Goal: Use online tool/utility: Use online tool/utility

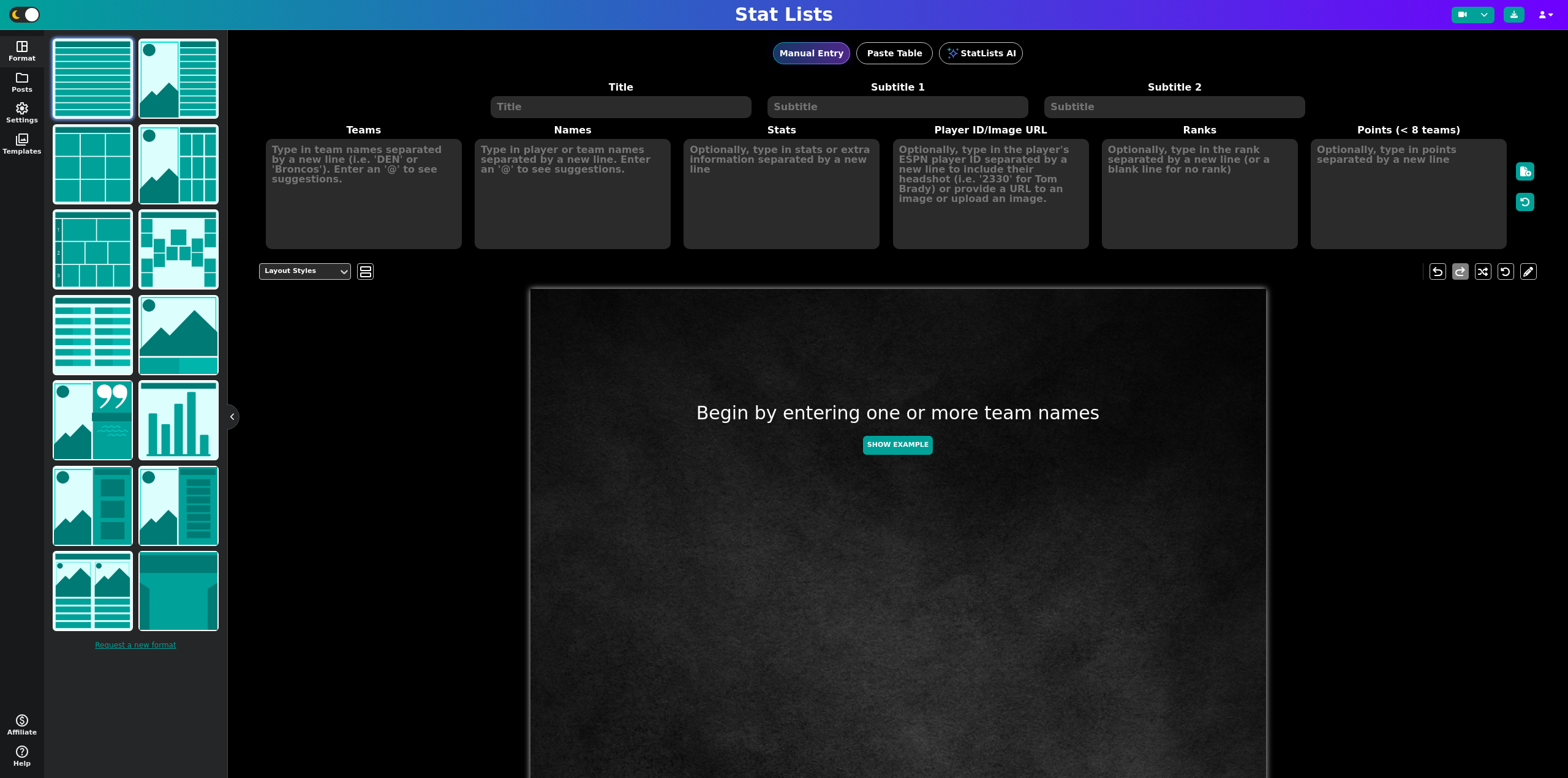
click at [532, 101] on textarea at bounding box center [620, 107] width 260 height 22
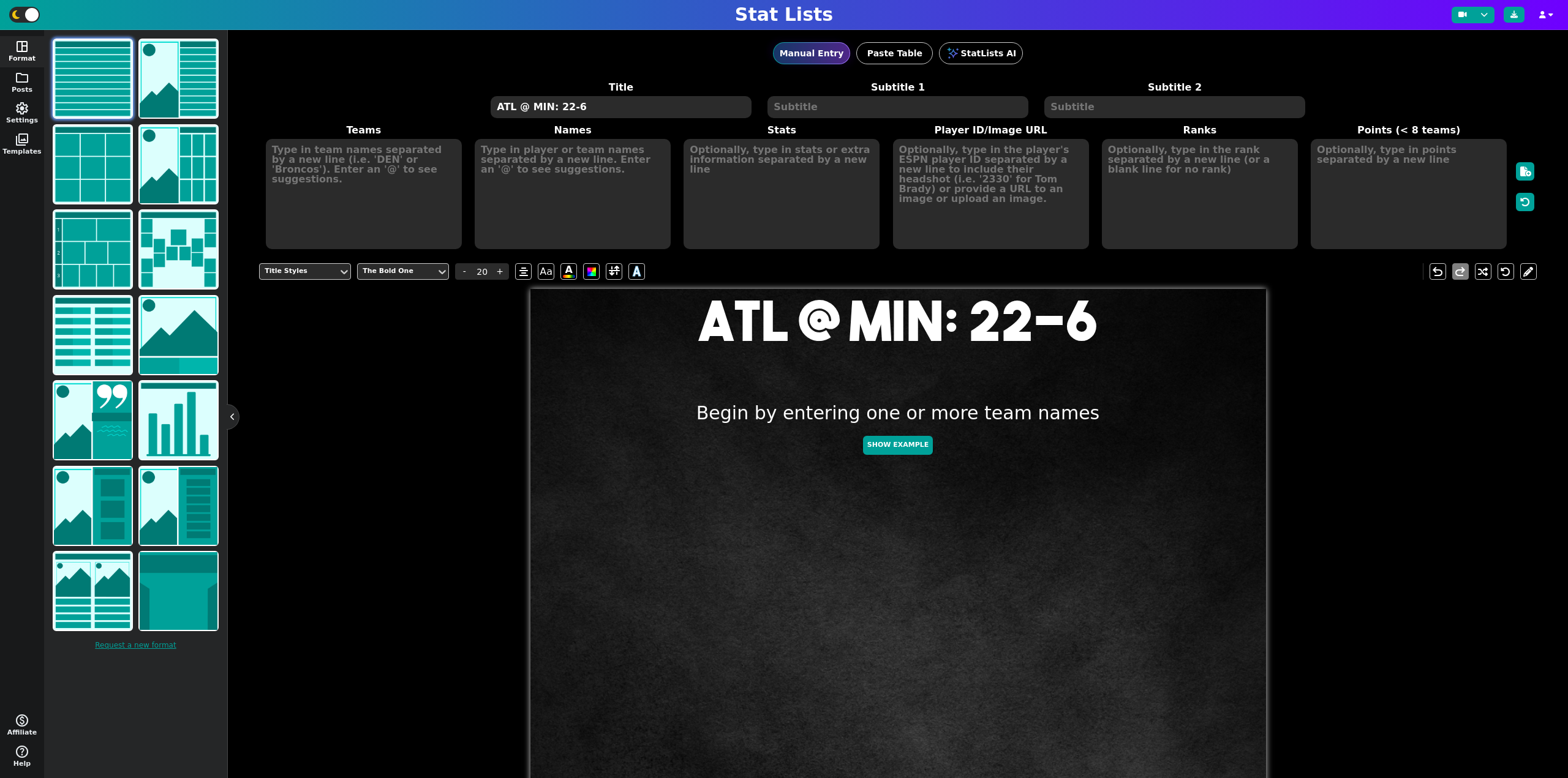
type textarea "ATL @ MIN: 22-6"
click at [303, 154] on textarea at bounding box center [364, 193] width 196 height 110
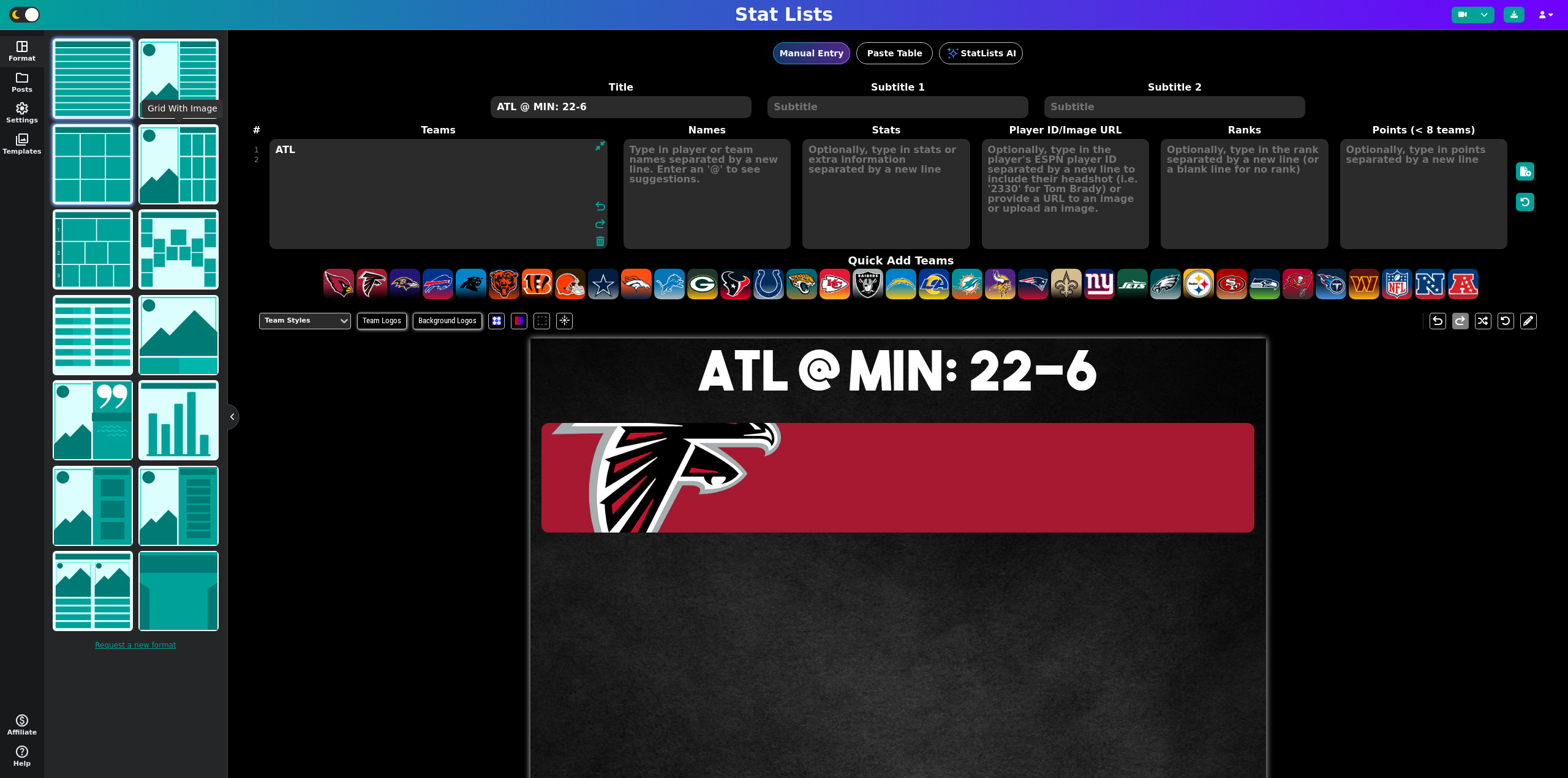
click at [94, 159] on img at bounding box center [93, 164] width 78 height 78
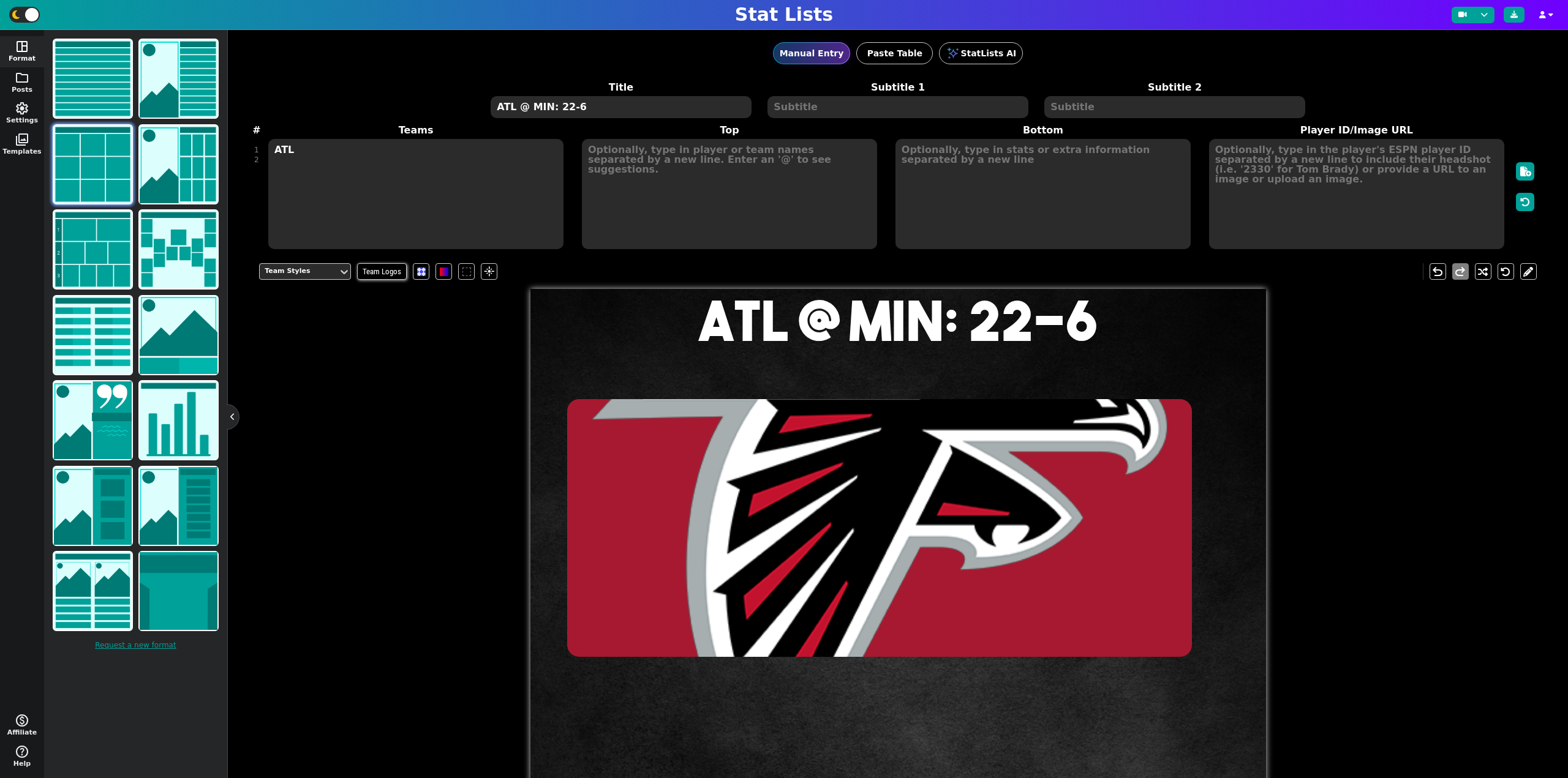
click at [339, 149] on textarea "ATL" at bounding box center [415, 193] width 295 height 110
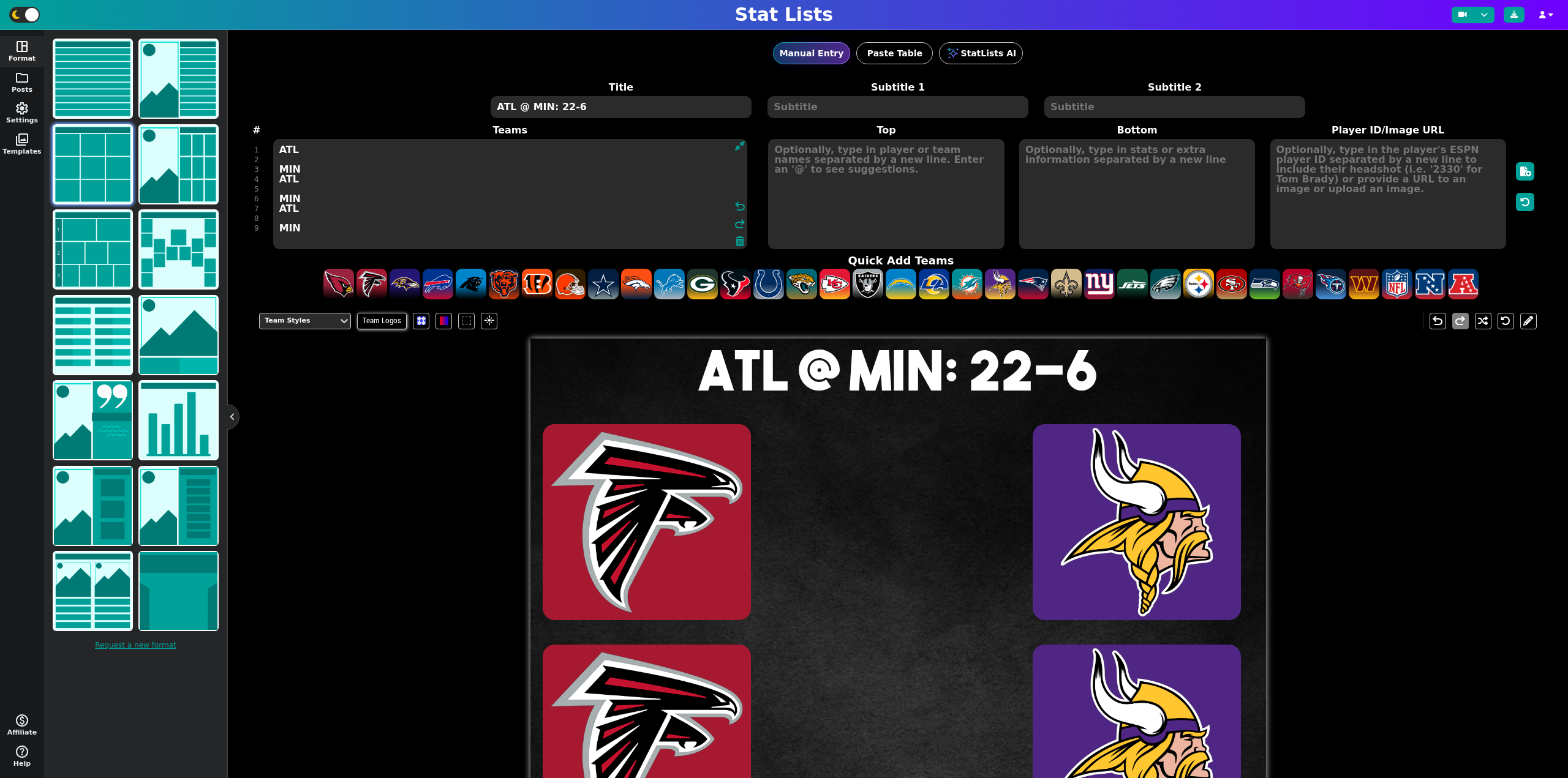
type textarea "ATL MIN ATL MIN ATL MIN"
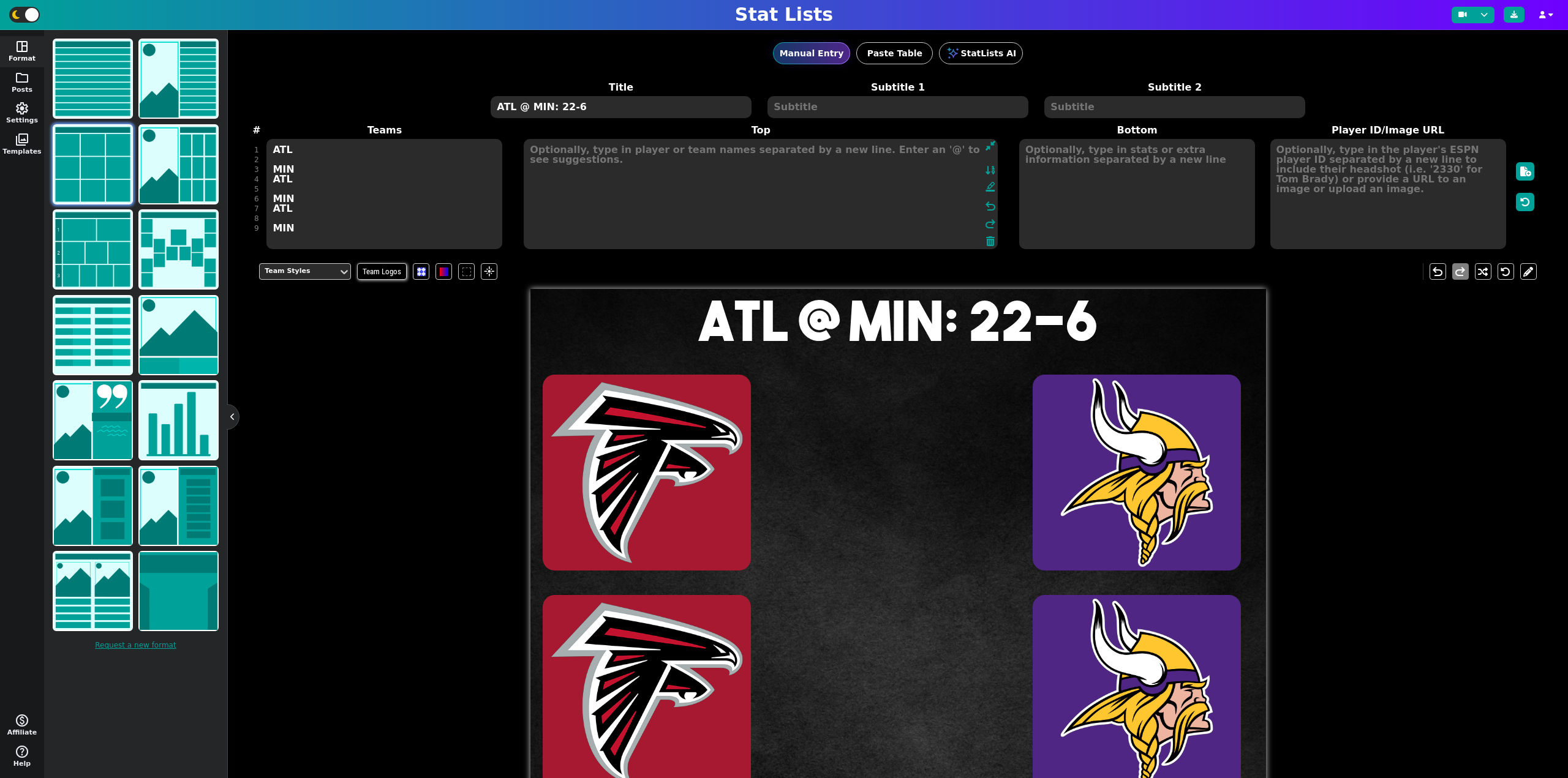
click at [847, 166] on textarea at bounding box center [760, 193] width 474 height 110
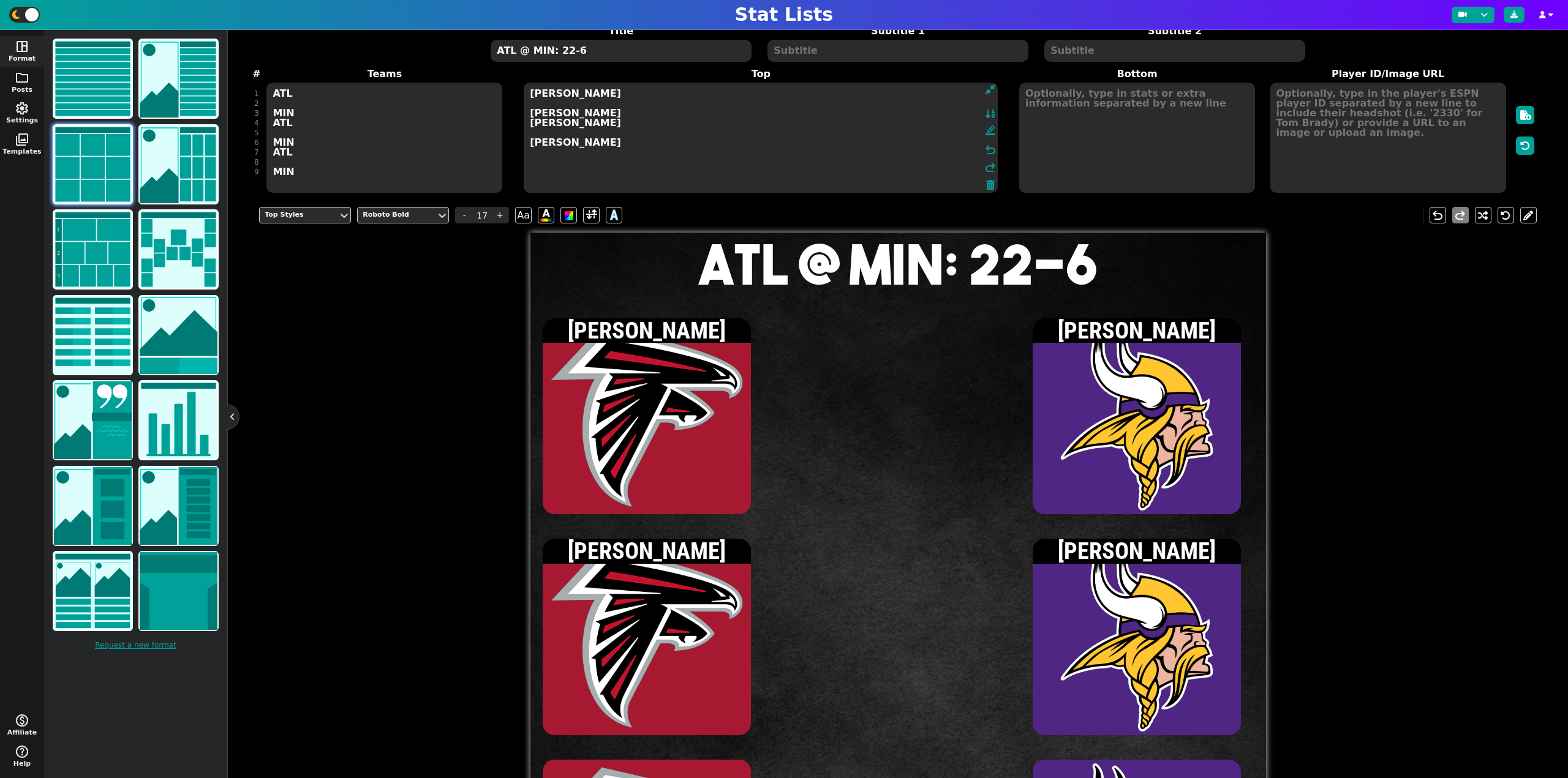
scroll to position [61, 0]
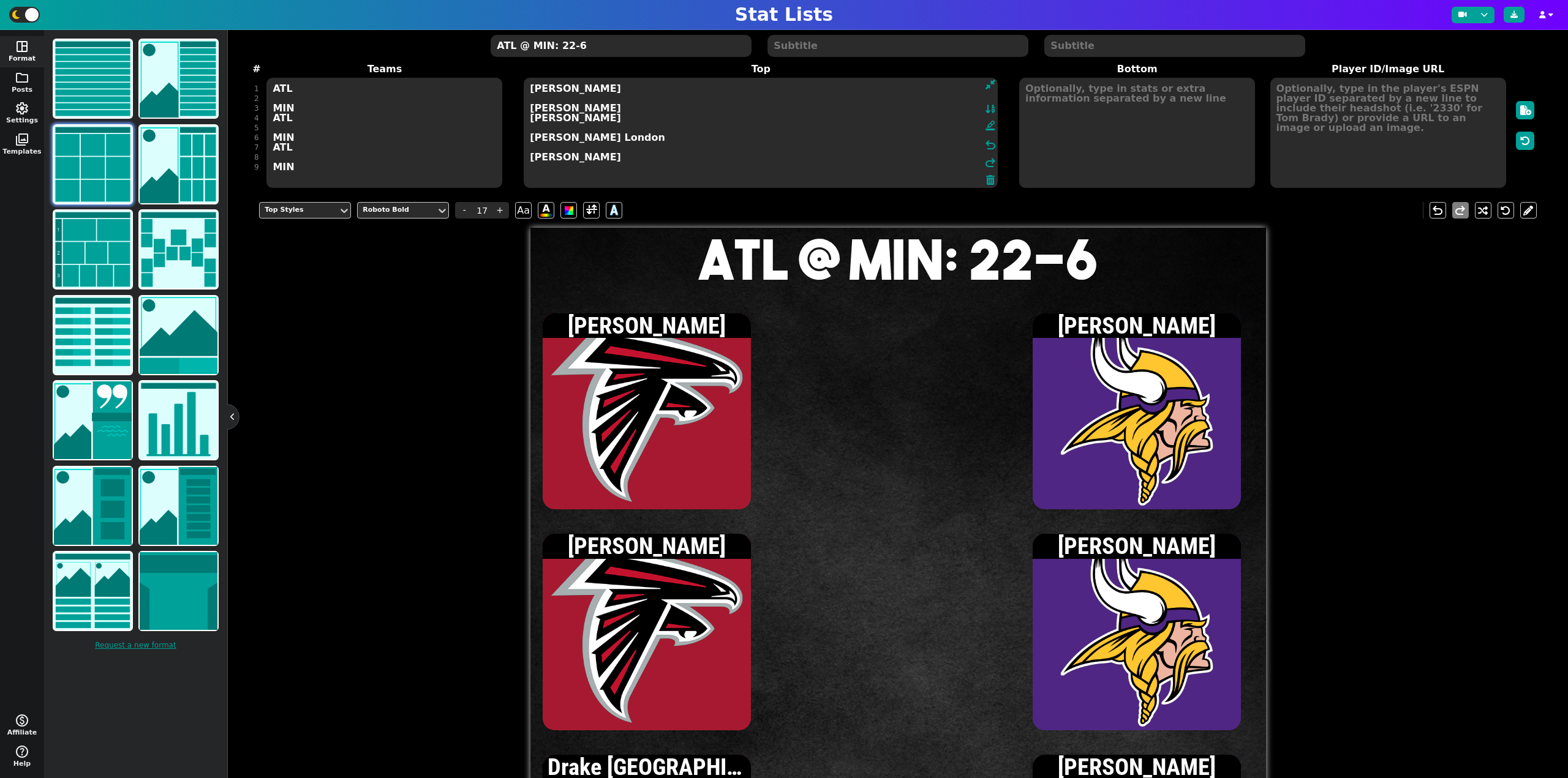
type textarea "Michael Penix Jr. JJ McCarthy Bijan Robinson Jordan Mason Drake London Justin J…"
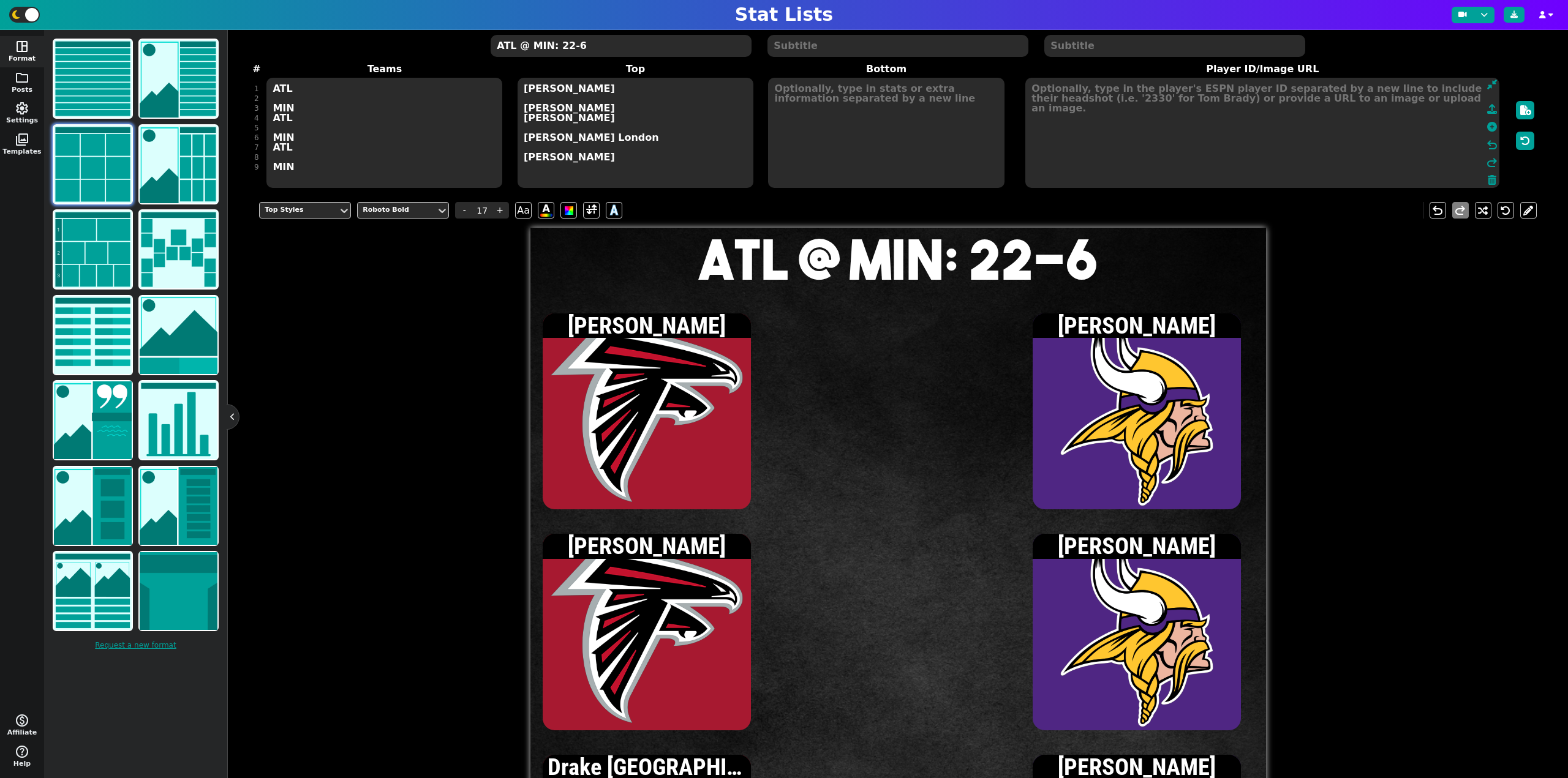
click at [1410, 100] on textarea at bounding box center [1262, 133] width 474 height 110
click at [1487, 125] on icon at bounding box center [1492, 127] width 10 height 10
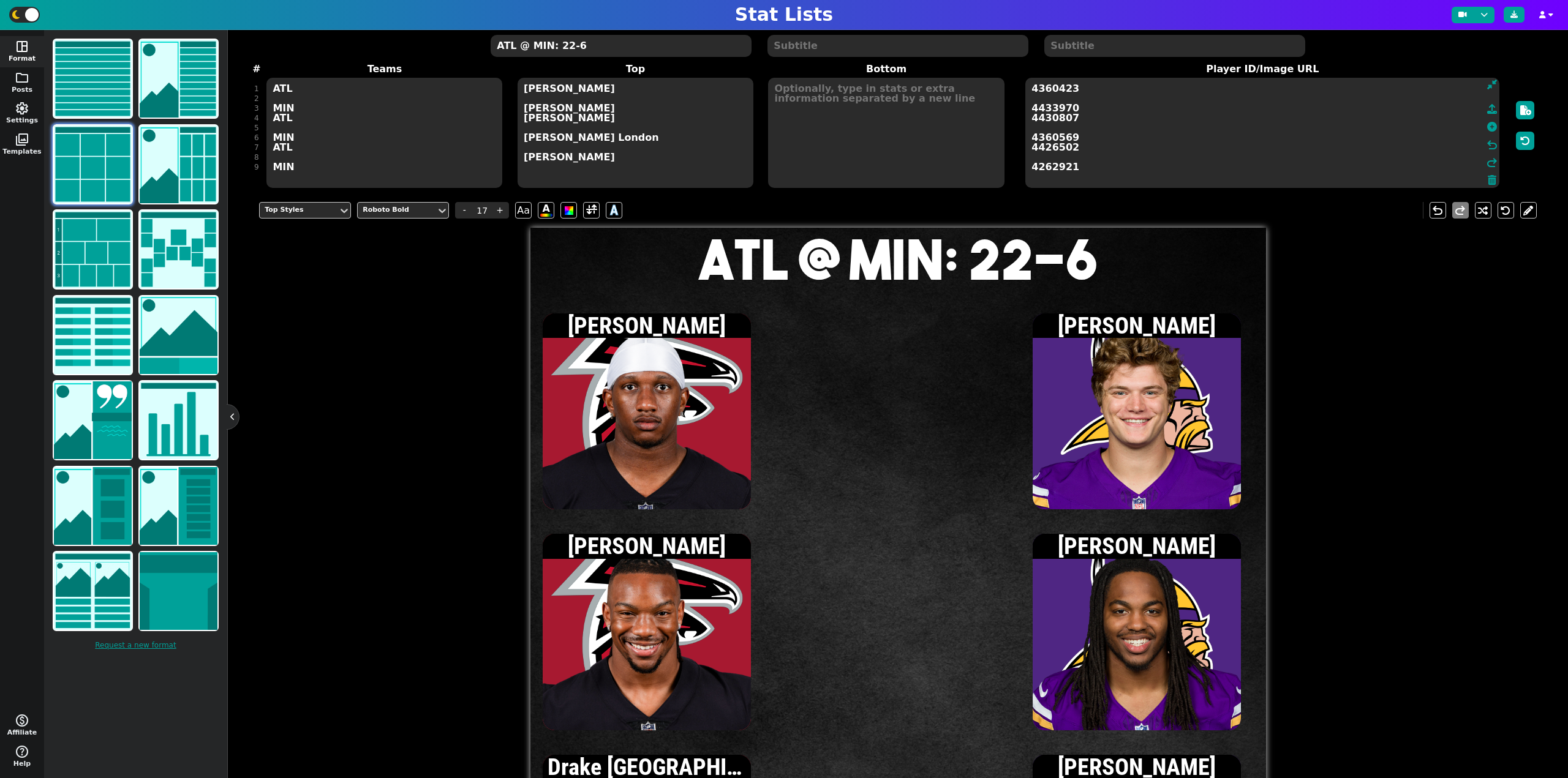
click at [829, 105] on textarea at bounding box center [886, 133] width 236 height 110
type input "15"
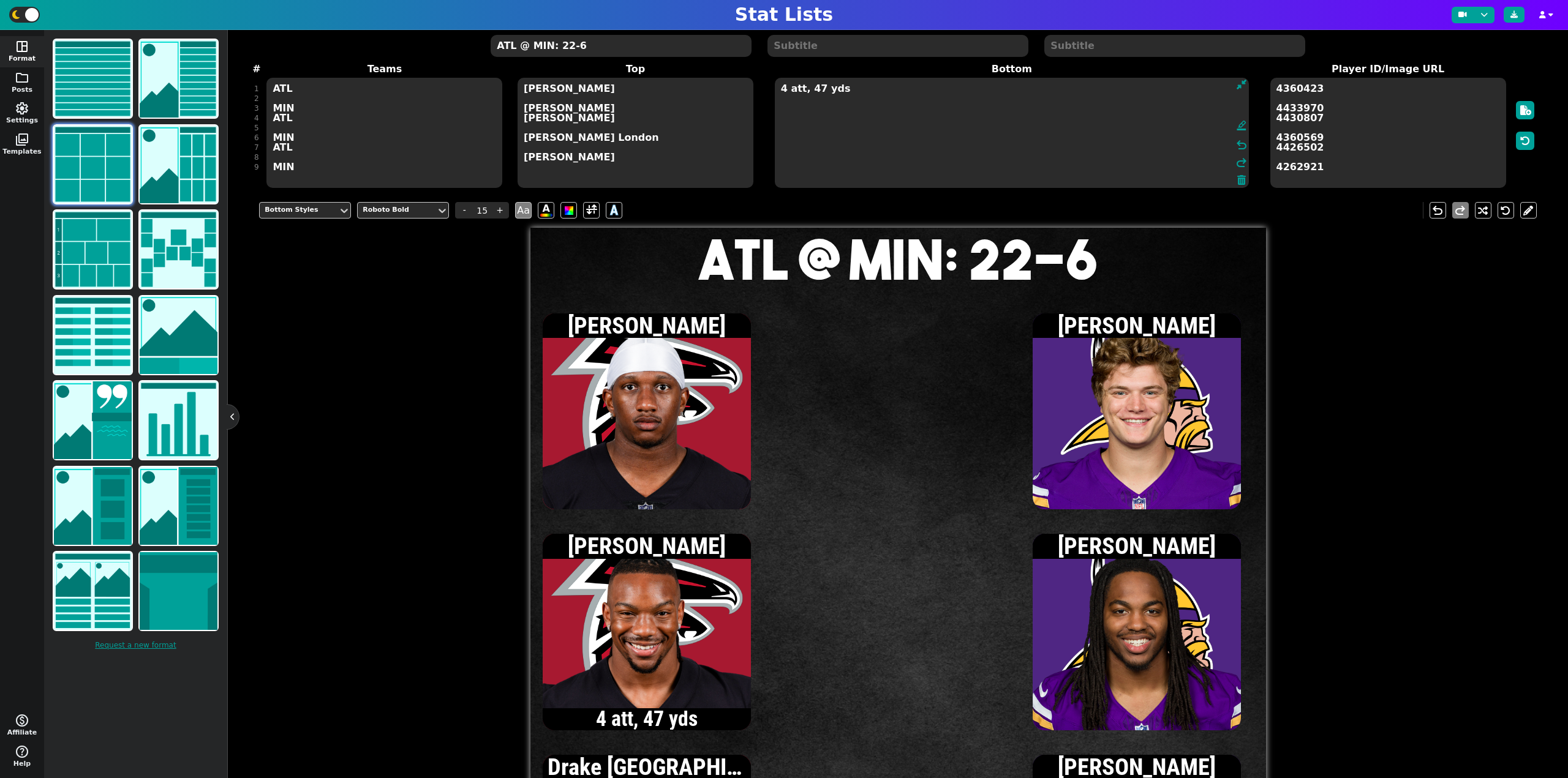
click at [798, 81] on textarea "4 att, 47 yds" at bounding box center [1012, 133] width 474 height 110
type textarea "1/1, 8 yds 4 att, 47 yds"
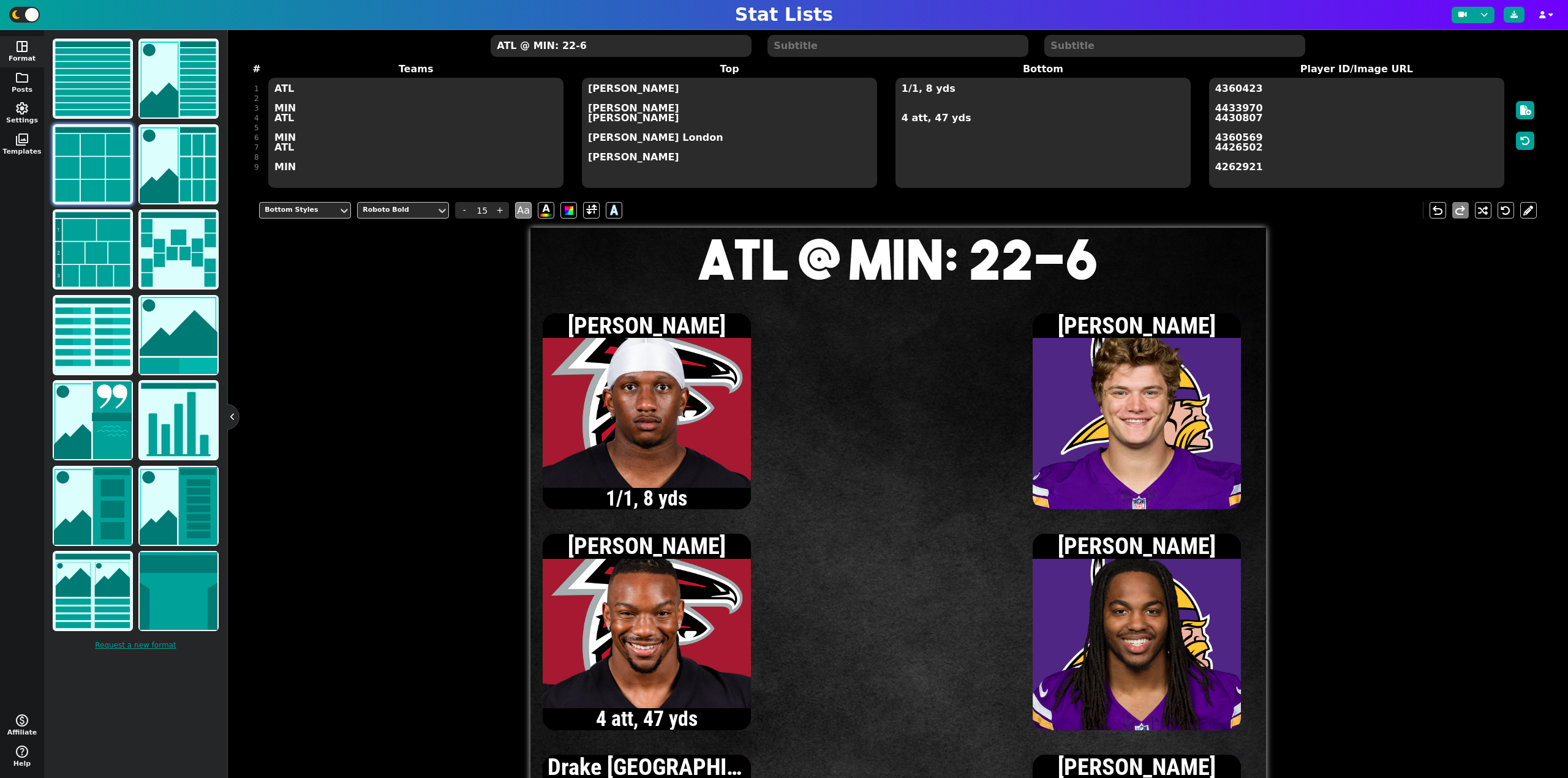
click at [595, 52] on textarea "ATL @ MIN: 22-6" at bounding box center [620, 46] width 260 height 22
type input "20"
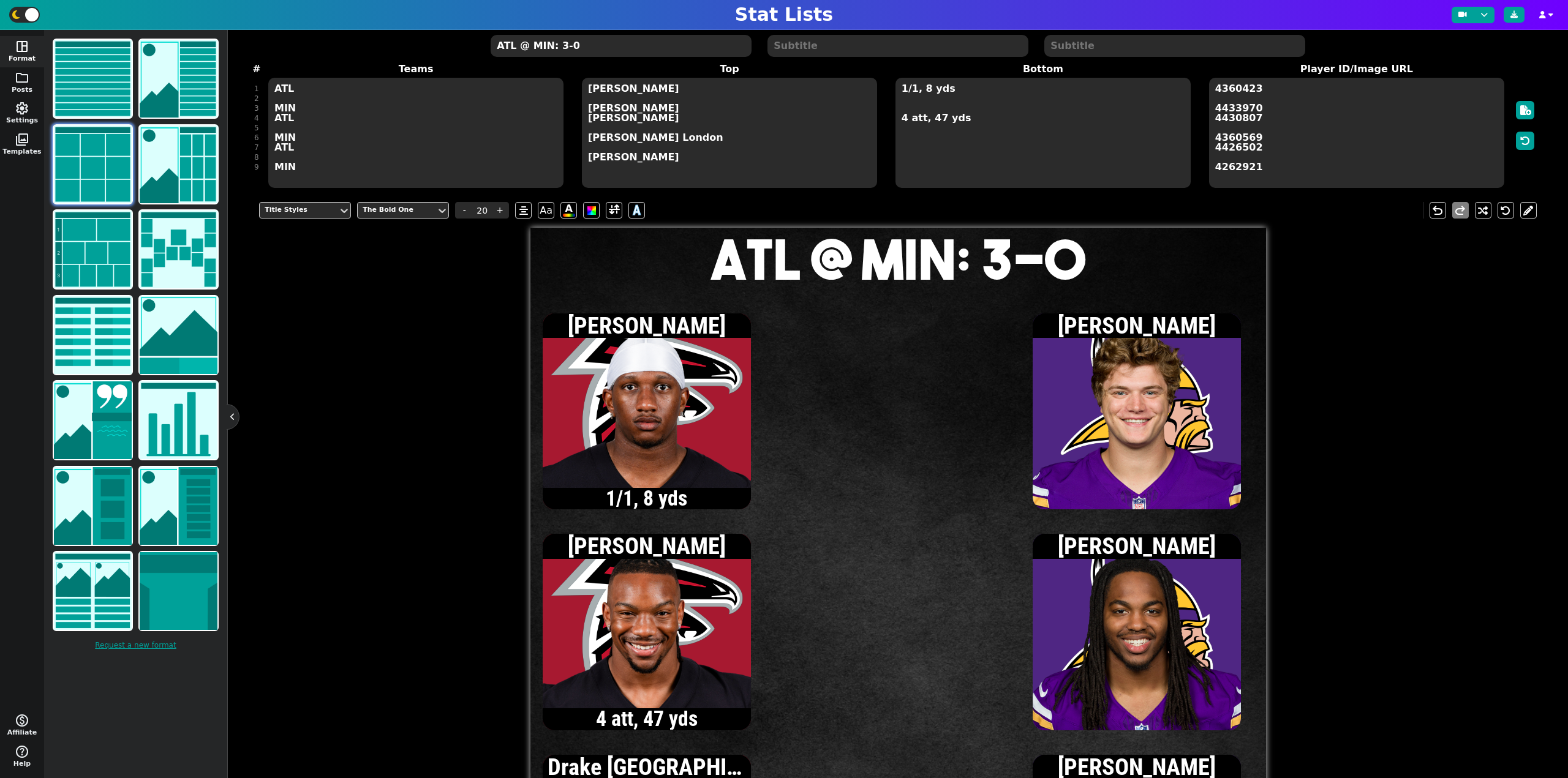
type textarea "ATL @ MIN: 3-0"
click at [923, 106] on textarea "1/1, 8 yds 4 att, 47 yds" at bounding box center [1042, 133] width 295 height 110
type input "15"
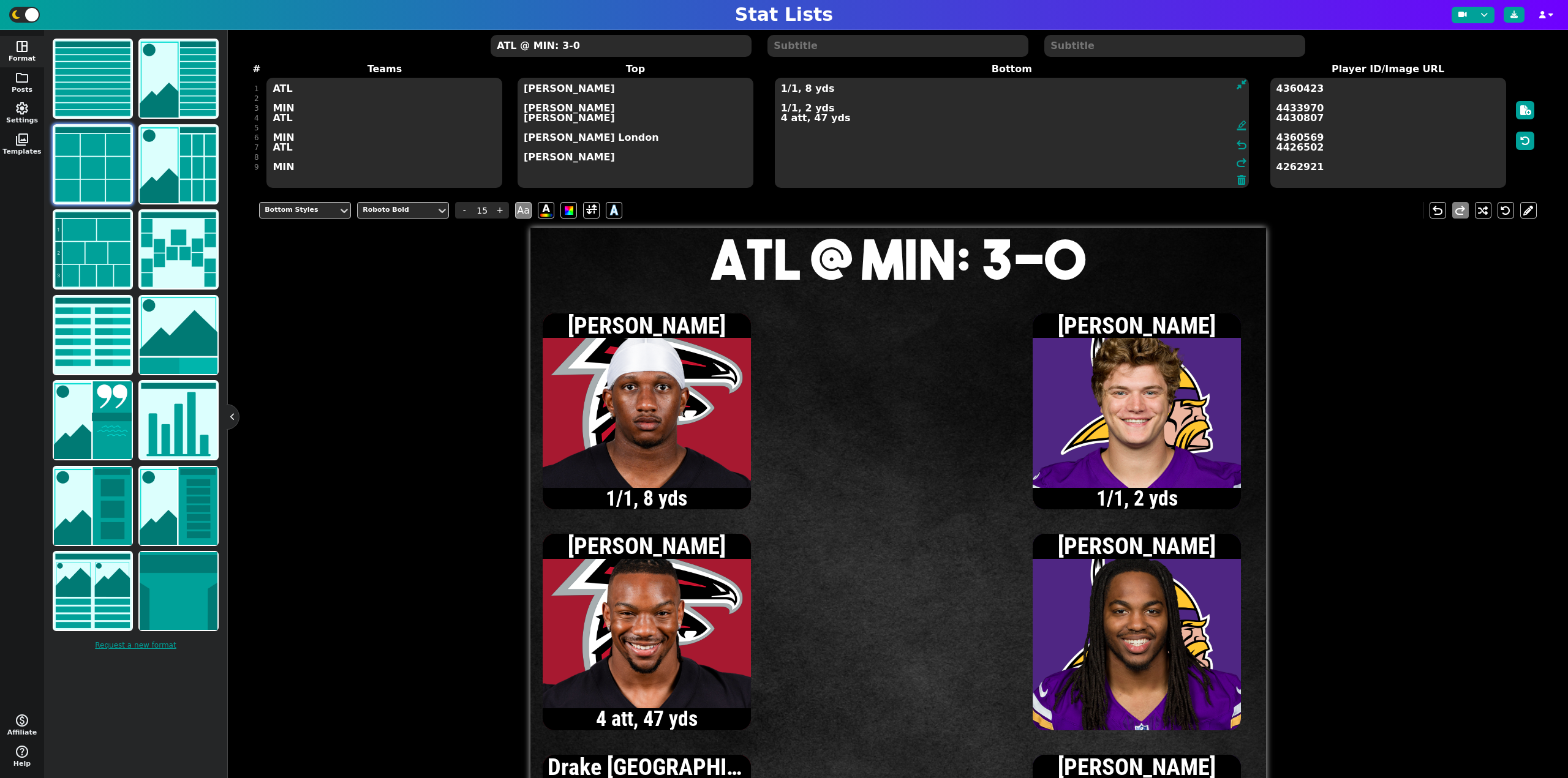
click at [782, 122] on textarea "1/1, 8 yds 1/1, 2 yds 4 att, 47 yds" at bounding box center [1012, 133] width 474 height 110
click at [781, 90] on textarea "1/1, 8 yds 1/1, 2 yds 5 att, 54 yds" at bounding box center [1012, 133] width 474 height 110
click at [782, 91] on textarea "2/3, 22 yds 1/1, 2 yds 5 att, 54 yds" at bounding box center [1012, 133] width 474 height 110
click at [791, 92] on textarea "3/4, 27 yds 1/1, 2 yds 5 att, 54 yds" at bounding box center [1012, 133] width 474 height 110
type textarea "3/6, 27 yds 1/1, 2 yds 5 att, 54 yds"
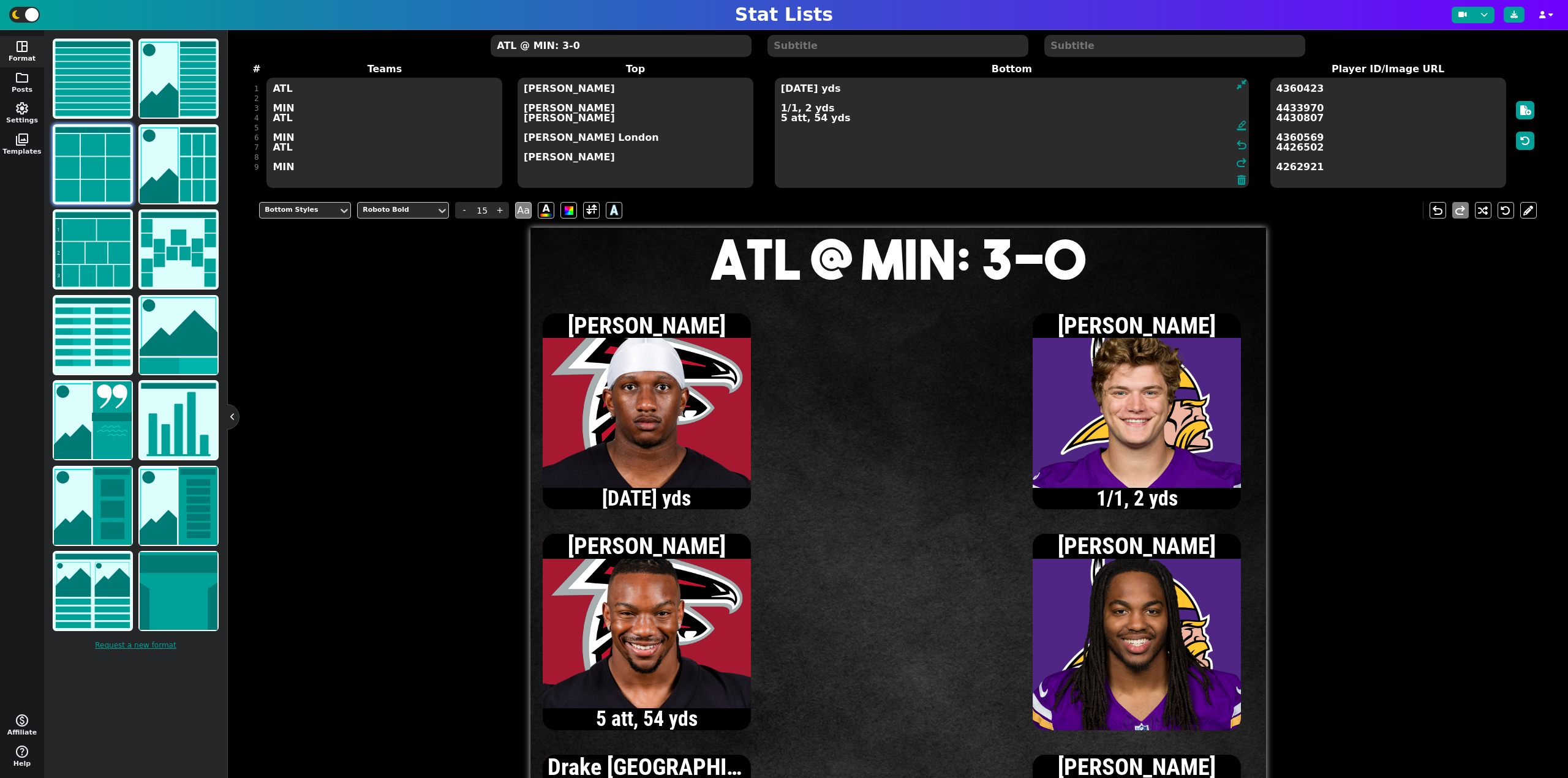
click at [561, 46] on textarea "ATL @ MIN: 3-0" at bounding box center [620, 46] width 260 height 22
type input "20"
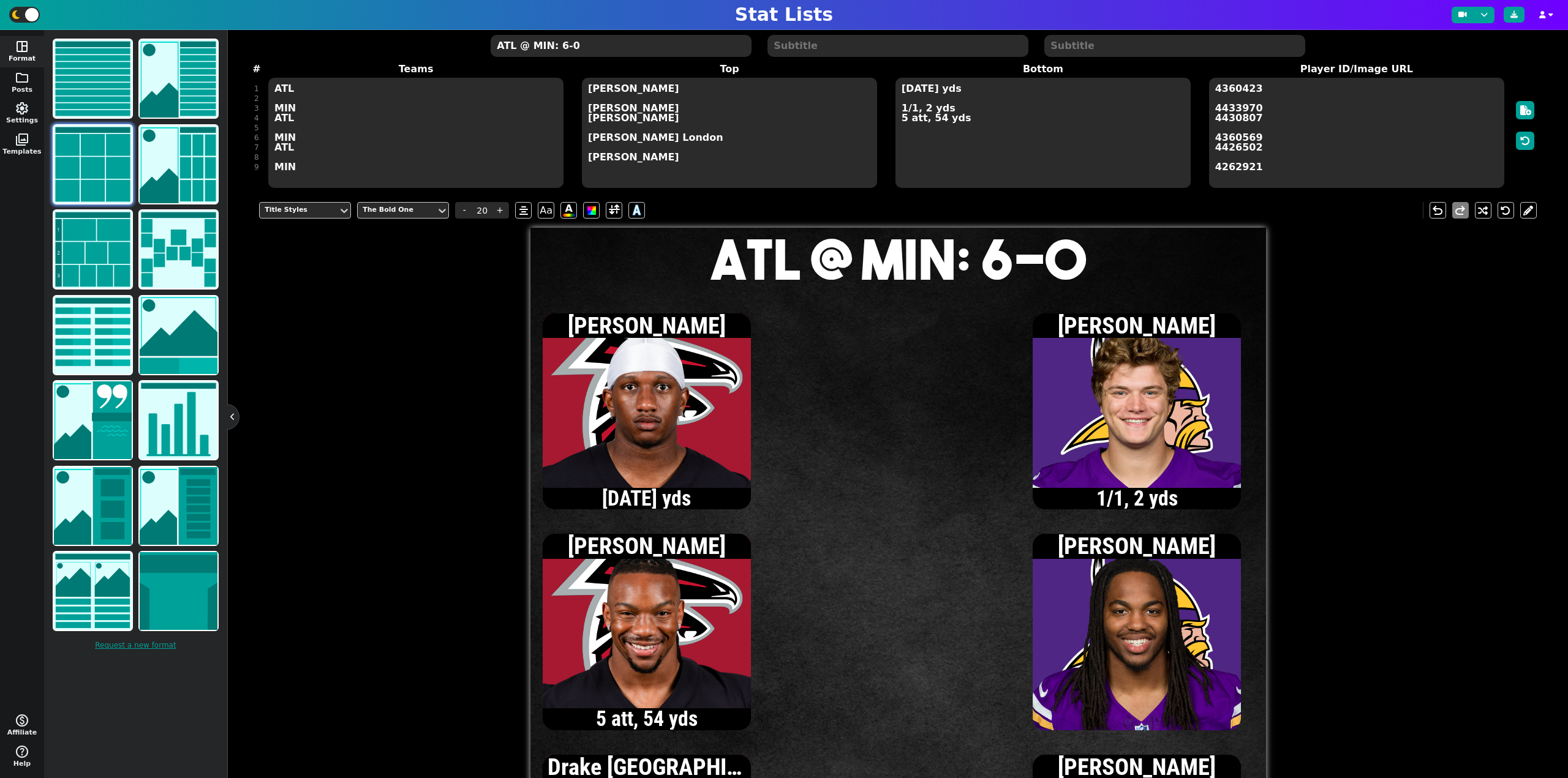
type textarea "ATL @ MIN: 6-0"
click at [901, 89] on textarea "3/6, 27 yds 1/1, 2 yds 5 att, 54 yds" at bounding box center [1042, 133] width 295 height 110
type input "15"
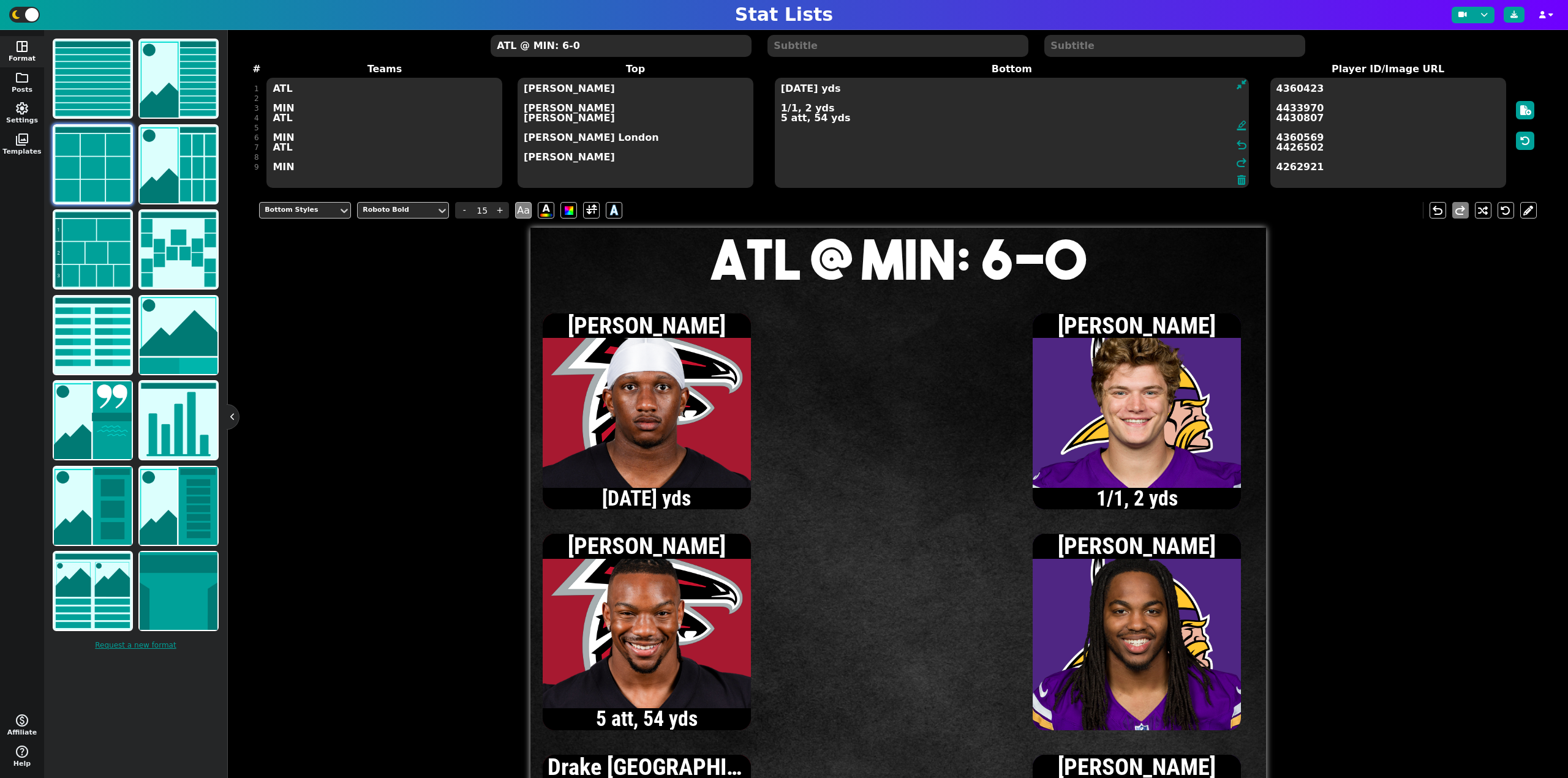
click at [783, 91] on textarea "4/7, 39 yds 1/1, 2 yds 5 att, 54 yds" at bounding box center [1012, 133] width 474 height 110
click at [850, 121] on textarea "5/8, 57 yds 1/1, 2 yds 5 att, 54 yds" at bounding box center [1012, 133] width 474 height 110
click at [782, 108] on textarea "5/8, 57 yds 1/1, 2 yds 5 att, 54 yds 1 rec, 18 yds" at bounding box center [1012, 133] width 474 height 110
click at [852, 153] on textarea "5/8, 57 yds 2/2, 11 yds 5 att, 54 yds 1 rec, 18 yds" at bounding box center [1012, 133] width 474 height 110
click at [823, 136] on textarea "5/8, 57 yds 2/2, 11 yds 5 att, 54 yds 1 rec, 18 yds 1 rec, 9 yds" at bounding box center [1012, 133] width 474 height 110
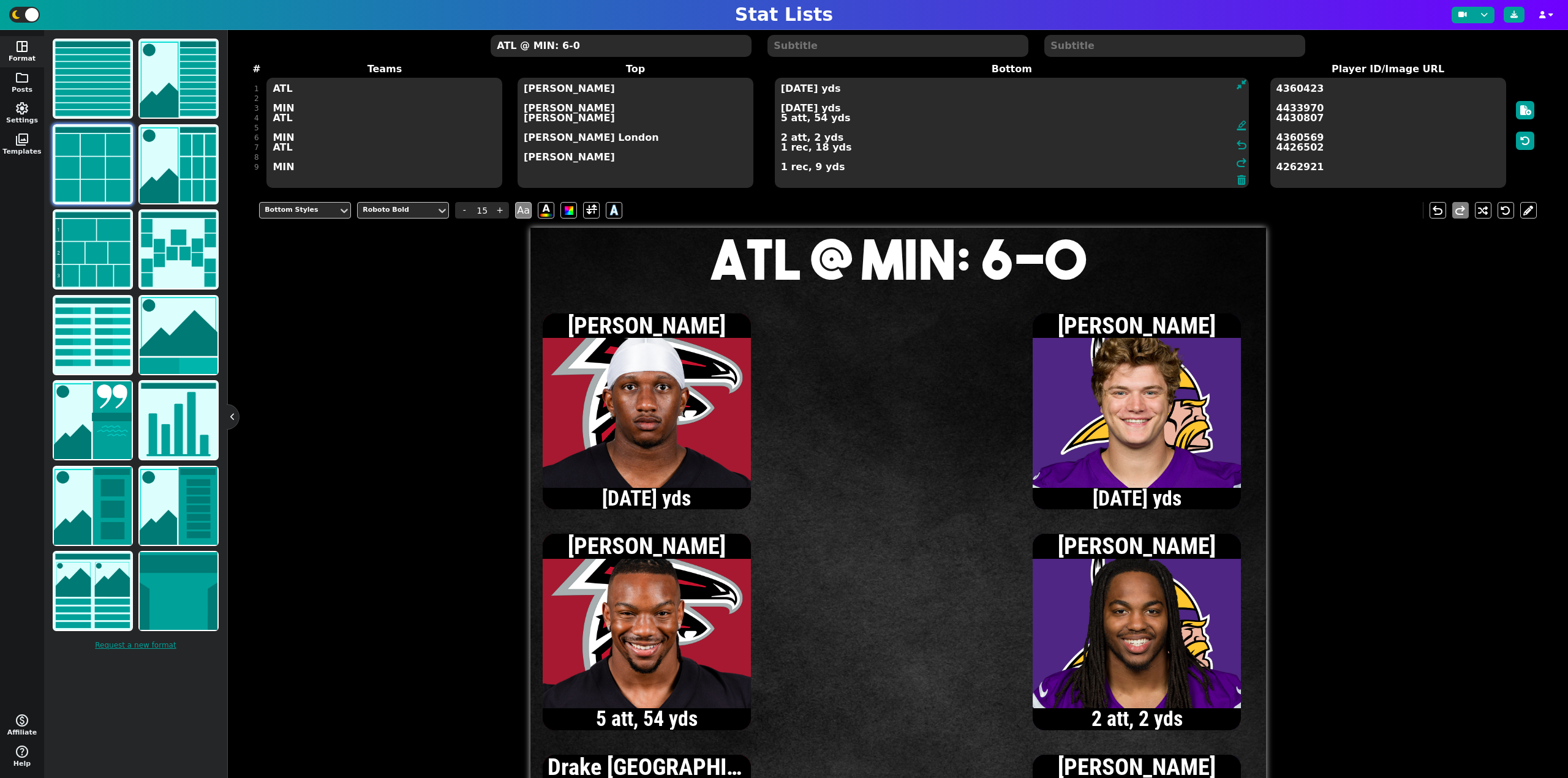
click at [782, 109] on textarea "5/8, 57 yds 2/2, 11 yds 5 att, 54 yds 2 att, 2 yds 1 rec, 18 yds 1 rec, 9 yds" at bounding box center [1012, 133] width 474 height 110
click at [781, 110] on textarea "5/8, 57 yds 3/3, 13 yds 5 att, 54 yds 2 att, 2 yds 1 rec, 18 yds 1 rec, 9 yds" at bounding box center [1012, 133] width 474 height 110
click at [781, 138] on textarea "5/8, 57 yds 4/4, 25 yds 5 att, 54 yds 2 att, 2 yds 1 rec, 18 yds 1 rec, 9 yds" at bounding box center [1012, 133] width 474 height 110
click at [783, 110] on textarea "5/8, 57 yds 4/4, 25 yds 5 att, 54 yds 5 att, 18 yds 1 rec, 18 yds 1 rec, 9 yds" at bounding box center [1012, 133] width 474 height 110
click at [782, 109] on textarea "5/8, 57 yds 5/6, 44 yds 5 att, 54 yds 5 att, 18 yds 1 rec, 18 yds 1 rec, 9 yds" at bounding box center [1012, 133] width 474 height 110
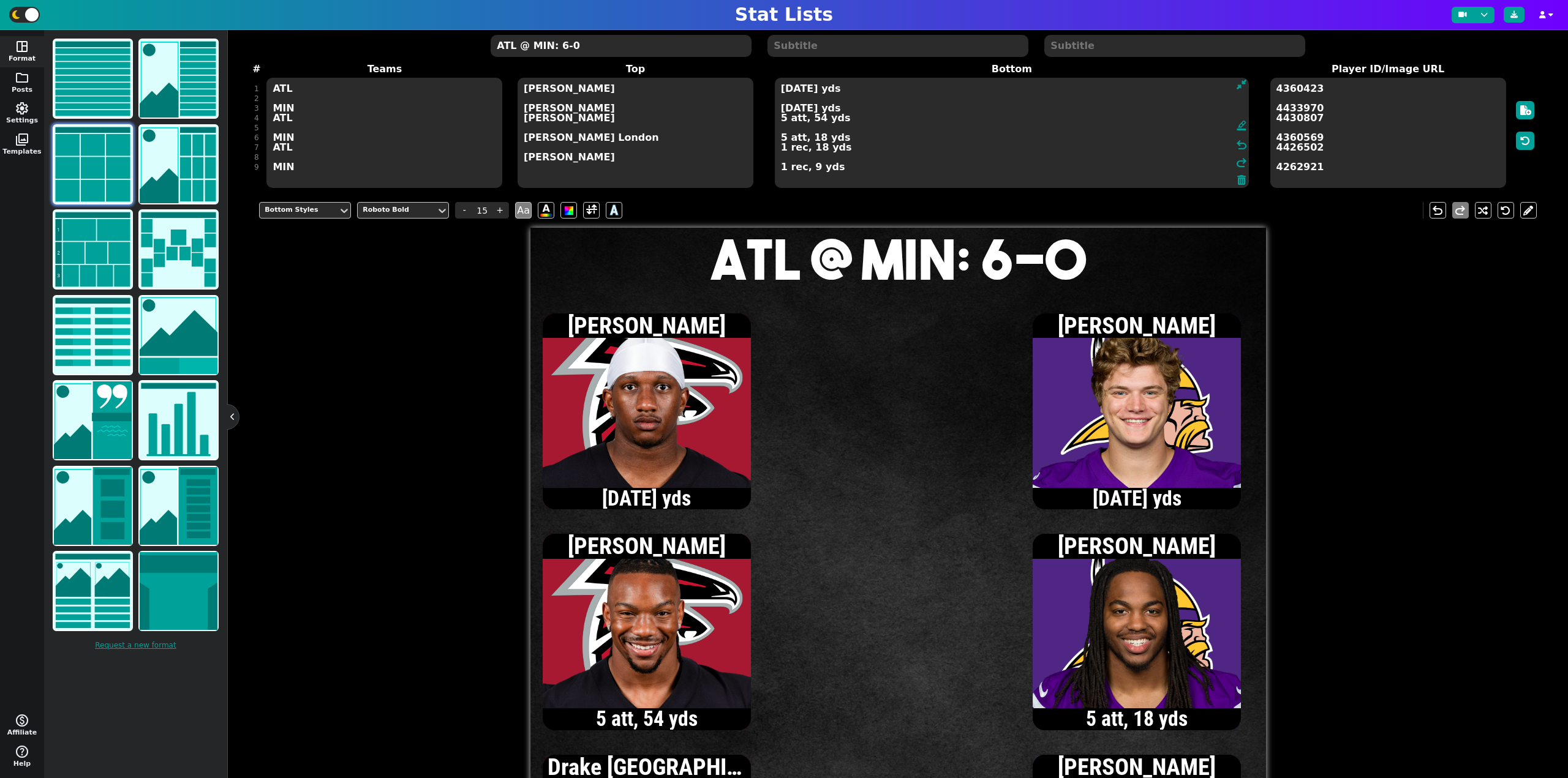
type textarea "5/8, 57 yds 6/7, 61 yds 5 att, 54 yds 5 att, 18 yds 1 rec, 18 yds 1 rec, 9 yds"
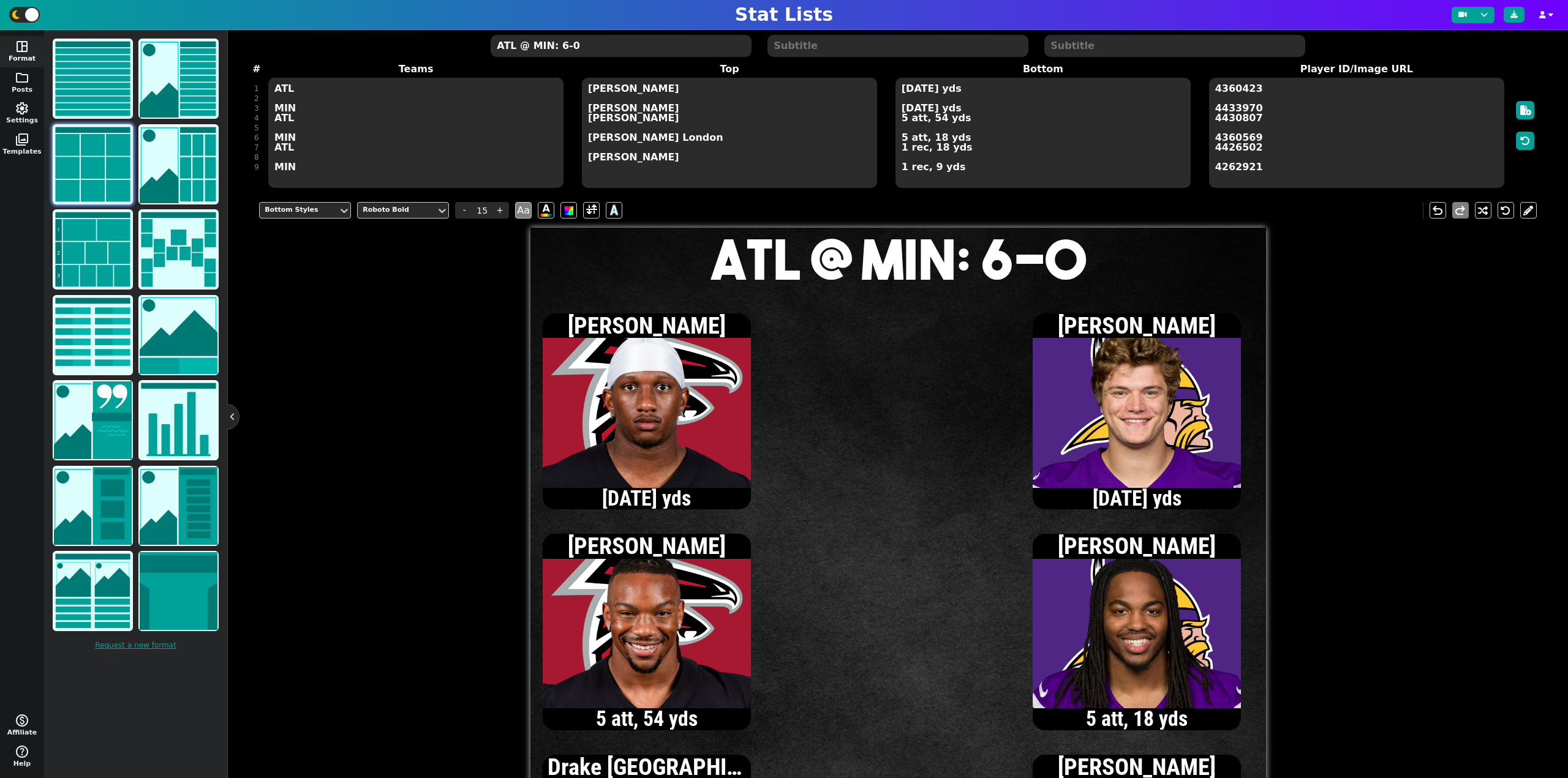
click at [593, 46] on textarea "ATL @ MIN: 6-0" at bounding box center [620, 46] width 260 height 22
type input "20"
type textarea "ATL @ MIN: 6-3"
click at [901, 120] on textarea "5/8, 57 yds 6/7, 61 yds 5 att, 54 yds 5 att, 18 yds 1 rec, 18 yds 1 rec, 9 yds" at bounding box center [1042, 133] width 295 height 110
type input "15"
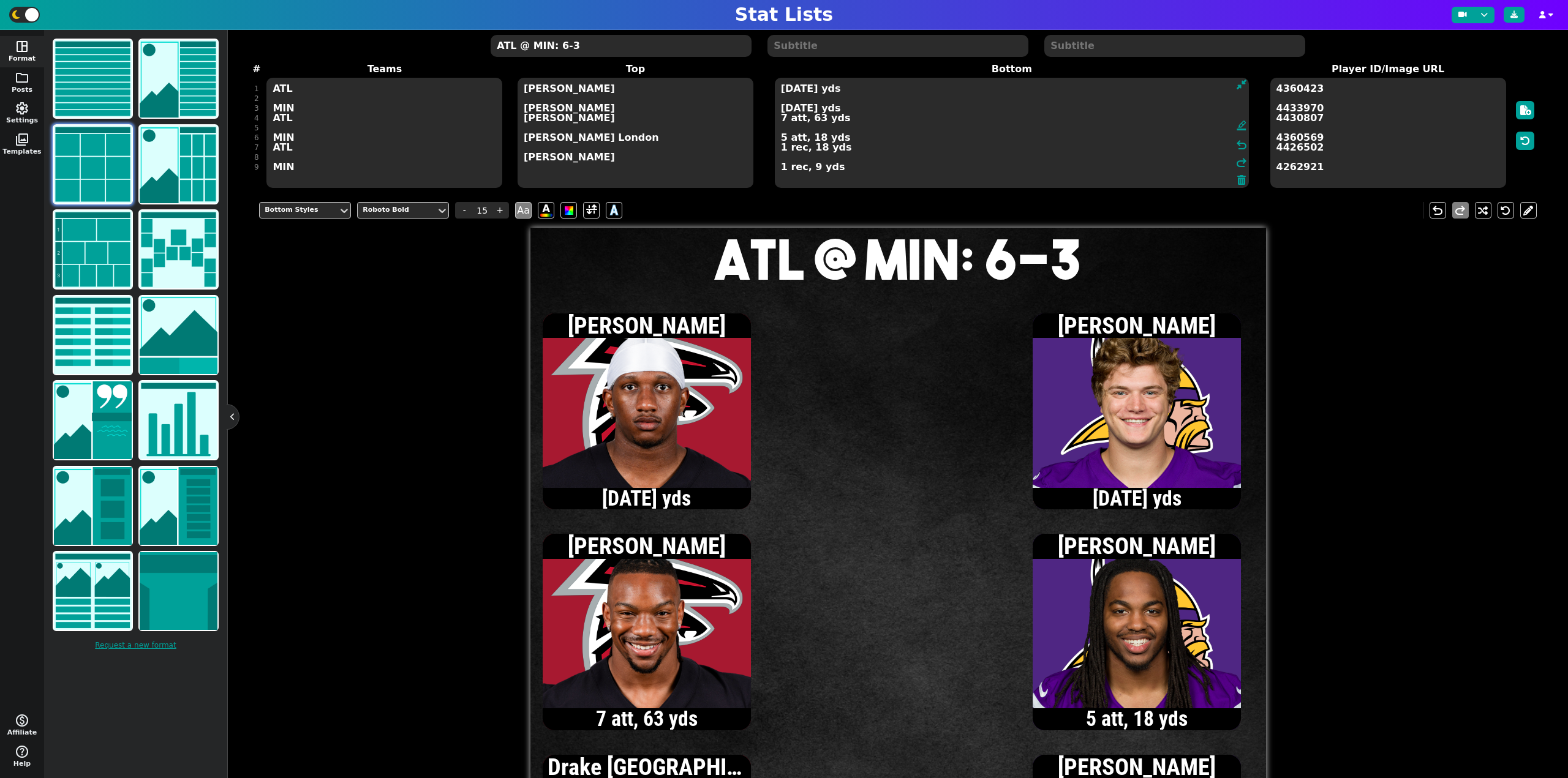
click at [782, 89] on textarea "5/8, 57 yds 6/7, 61 yds 7 att, 63 yds 5 att, 18 yds 1 rec, 18 yds 1 rec, 9 yds" at bounding box center [1012, 133] width 474 height 110
click at [782, 109] on textarea "6/10, 72 yds 6/7, 61 yds 7 att, 63 yds 5 att, 18 yds 1 rec, 18 yds 1 rec, 9 yds" at bounding box center [1012, 133] width 474 height 110
click at [791, 110] on textarea "6/10, 72 yds 7/8, 68 yds 7 att, 63 yds 5 att, 18 yds 1 rec, 18 yds 1 rec, 9 yds" at bounding box center [1012, 133] width 474 height 110
click at [782, 120] on textarea "6/10, 72 yds 7/9, 68 yds, 1 INT 7 att, 63 yds 5 att, 18 yds 1 rec, 18 yds 1 rec…" at bounding box center [1012, 133] width 474 height 110
click at [781, 88] on textarea "6/10, 72 yds 7/9, 68 yds, 1 INT 9 att, 72 yds 5 att, 18 yds 1 rec, 18 yds 1 rec…" at bounding box center [1012, 133] width 474 height 110
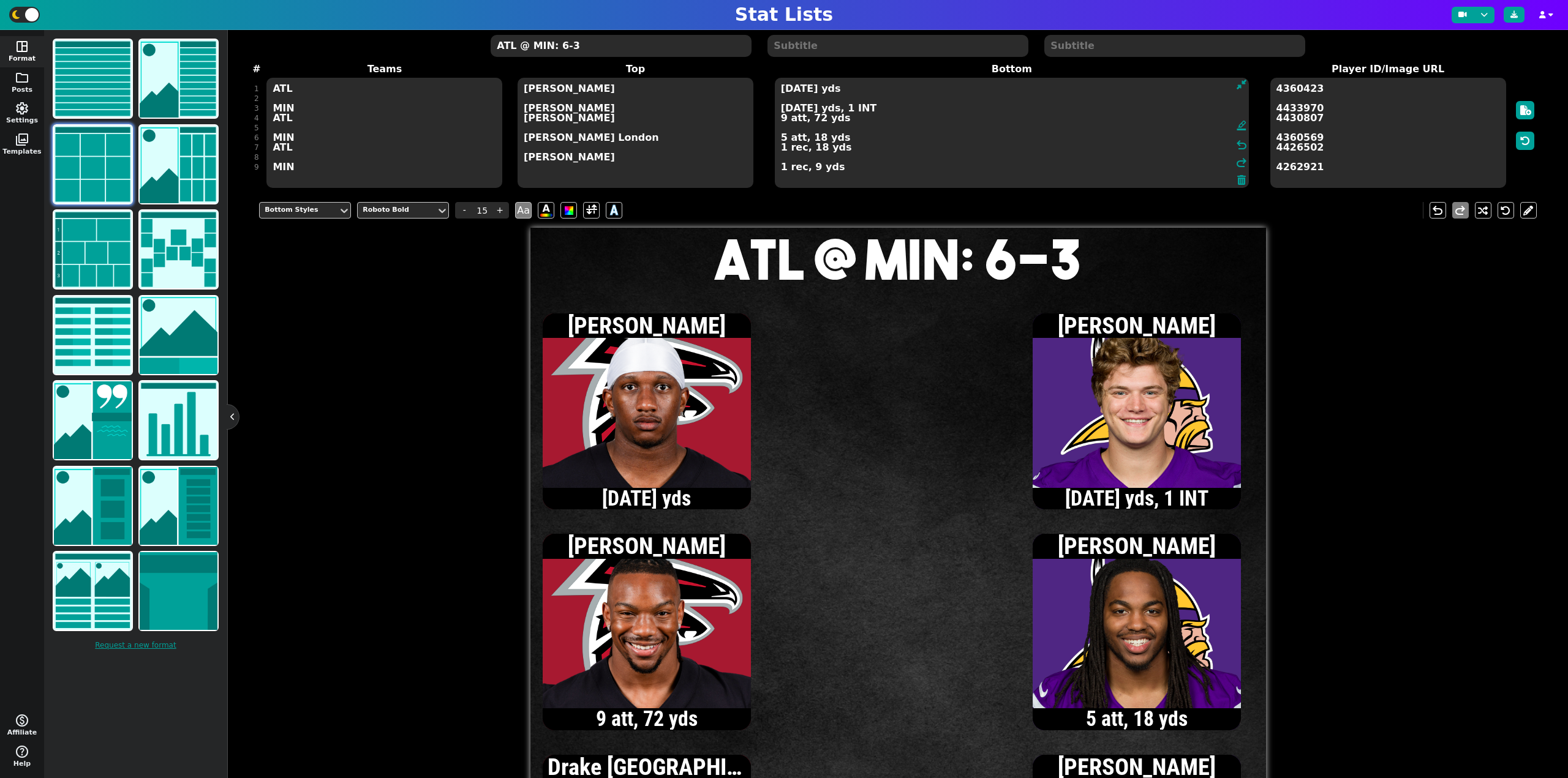
click at [797, 89] on textarea "7/11, 76 yds 7/9, 68 yds, 1 INT 9 att, 72 yds 5 att, 18 yds 1 rec, 18 yds 1 rec…" at bounding box center [1012, 133] width 474 height 110
type textarea "7/13, 76 yds 7/9, 68 yds, 1 INT 9 att, 72 yds 5 att, 18 yds 1 rec, 18 yds 1 rec…"
click at [561, 46] on textarea "ATL @ MIN: 6-3" at bounding box center [620, 46] width 260 height 22
type input "20"
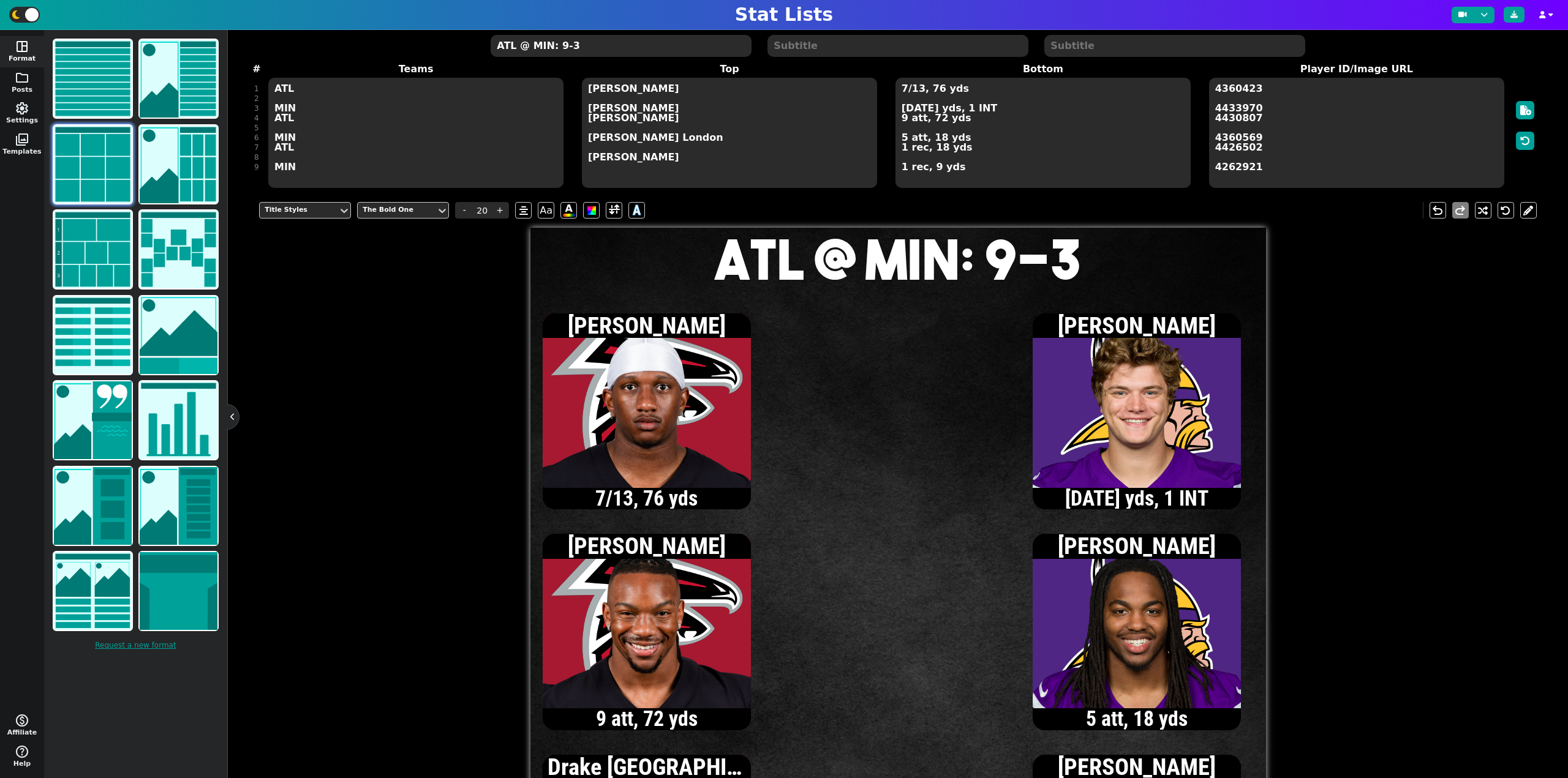
type textarea "ATL @ MIN: 9-3"
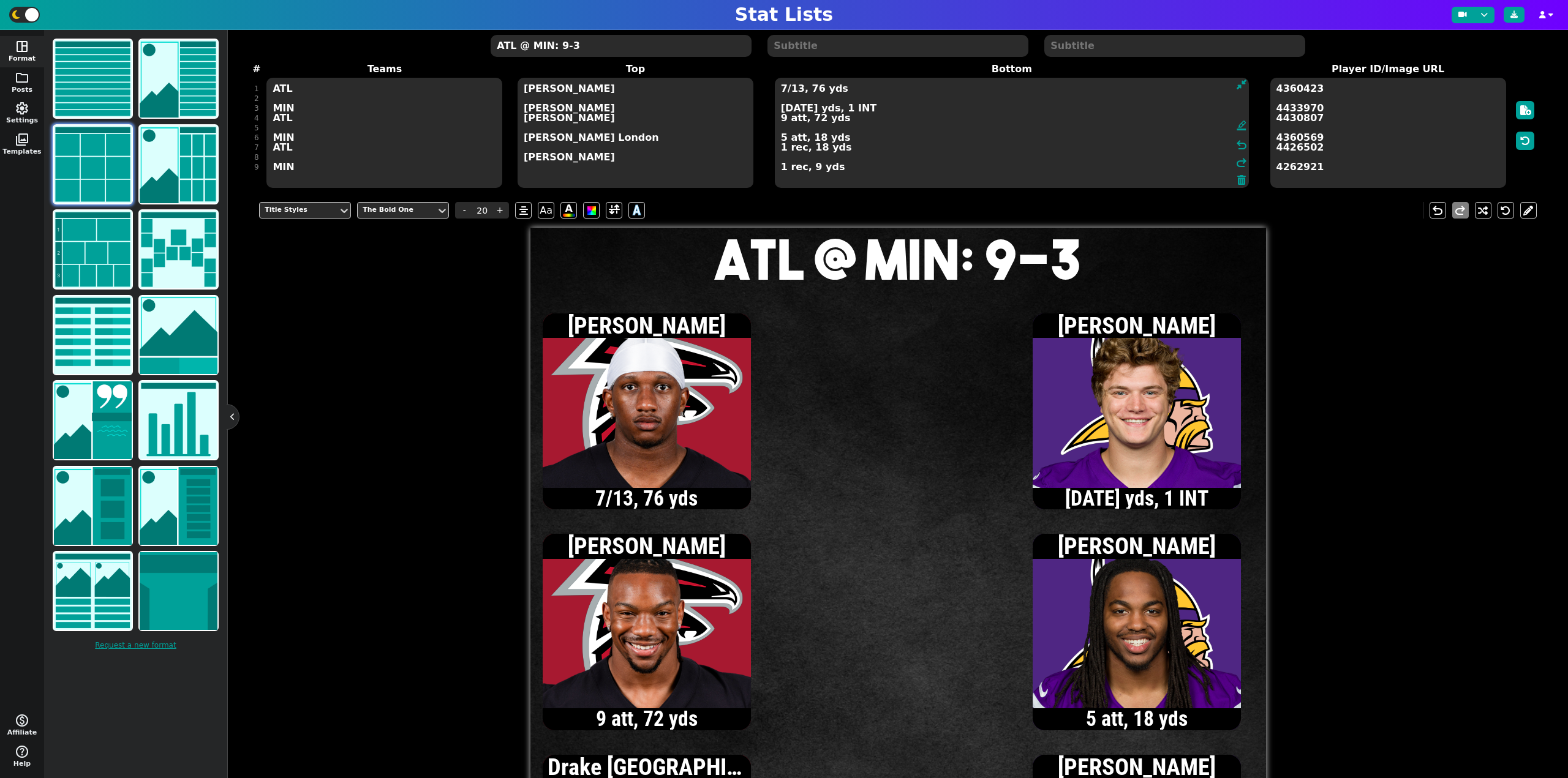
click at [901, 108] on textarea "7/13, 76 yds 7/9, 68 yds, 1 INT 9 att, 72 yds 5 att, 18 yds 1 rec, 18 yds 1 rec…" at bounding box center [1012, 133] width 474 height 110
type input "15"
click at [782, 170] on textarea "7/13, 76 yds 8/10, 118 yds, 1 INT 9 att, 72 yds 5 att, 18 yds 1 rec, 18 yds 1 r…" at bounding box center [1012, 133] width 474 height 110
type textarea "7/13, 76 yds 8/10, 118 yds, 1 INT 9 att, 72 yds 5 att, 18 yds 1 rec, 18 yds 2 r…"
click at [668, 47] on textarea "ATL @ MIN: 9-3" at bounding box center [620, 46] width 260 height 22
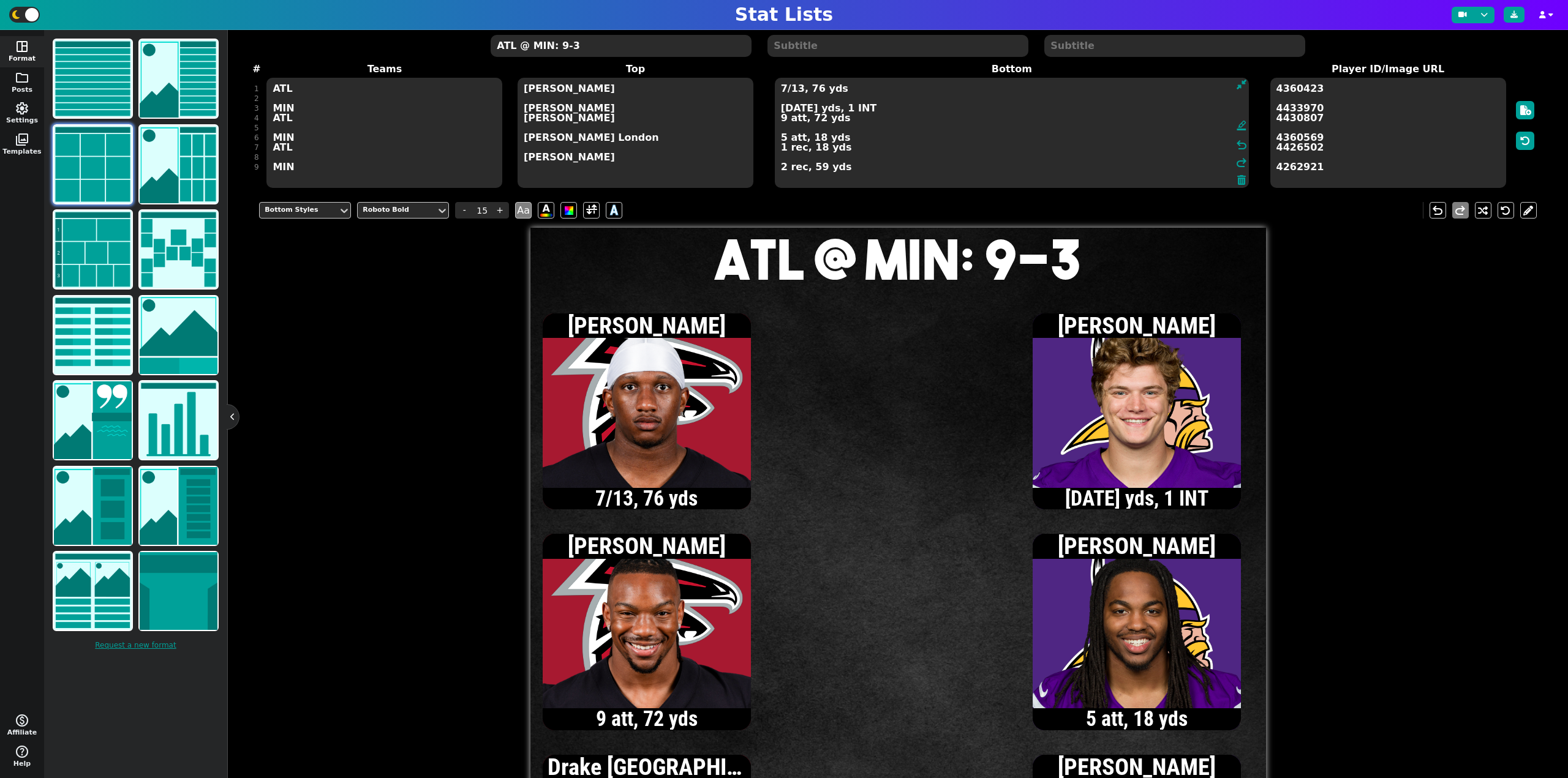
type input "20"
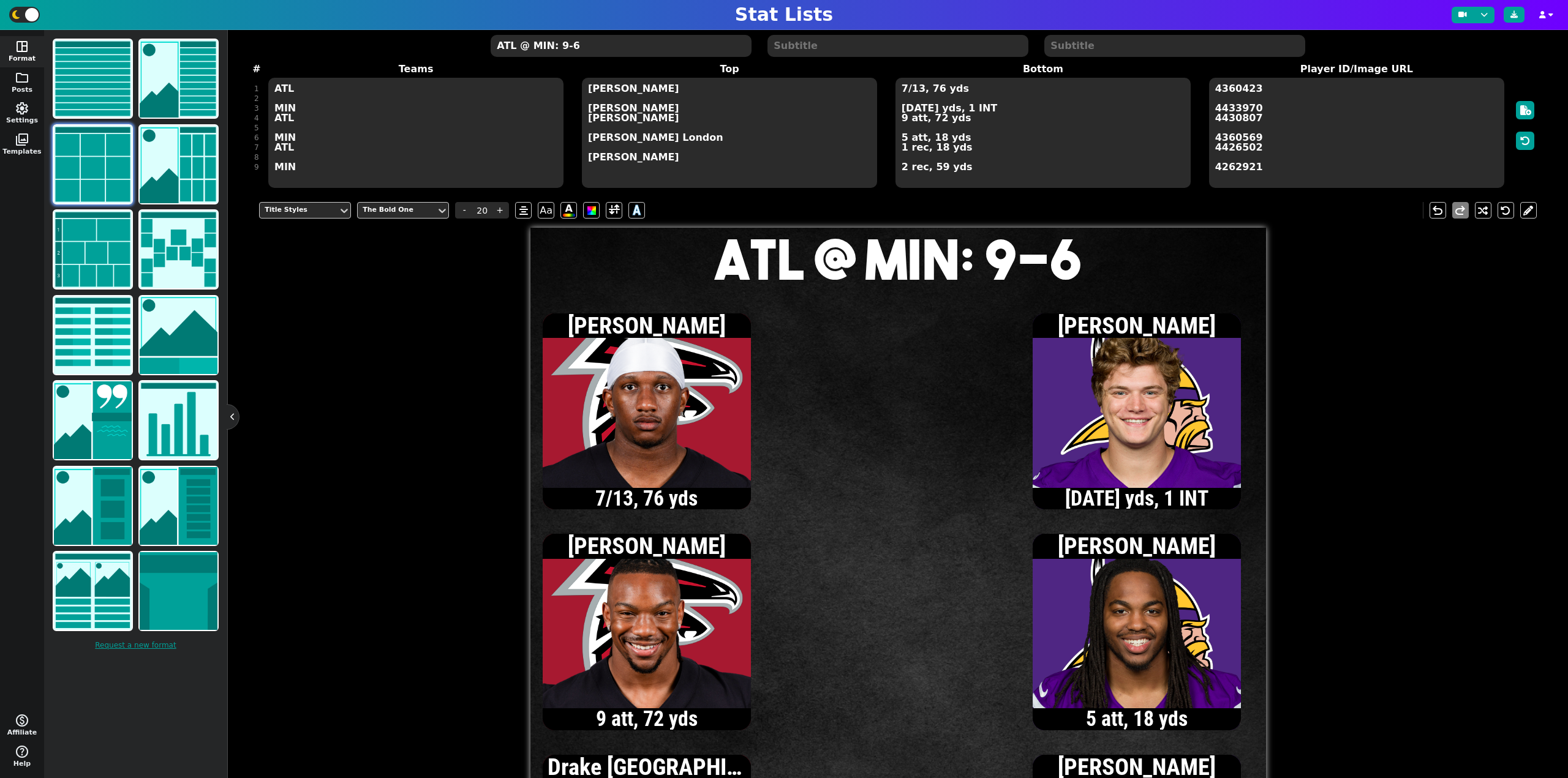
type textarea "ATL @ MIN: 9-6"
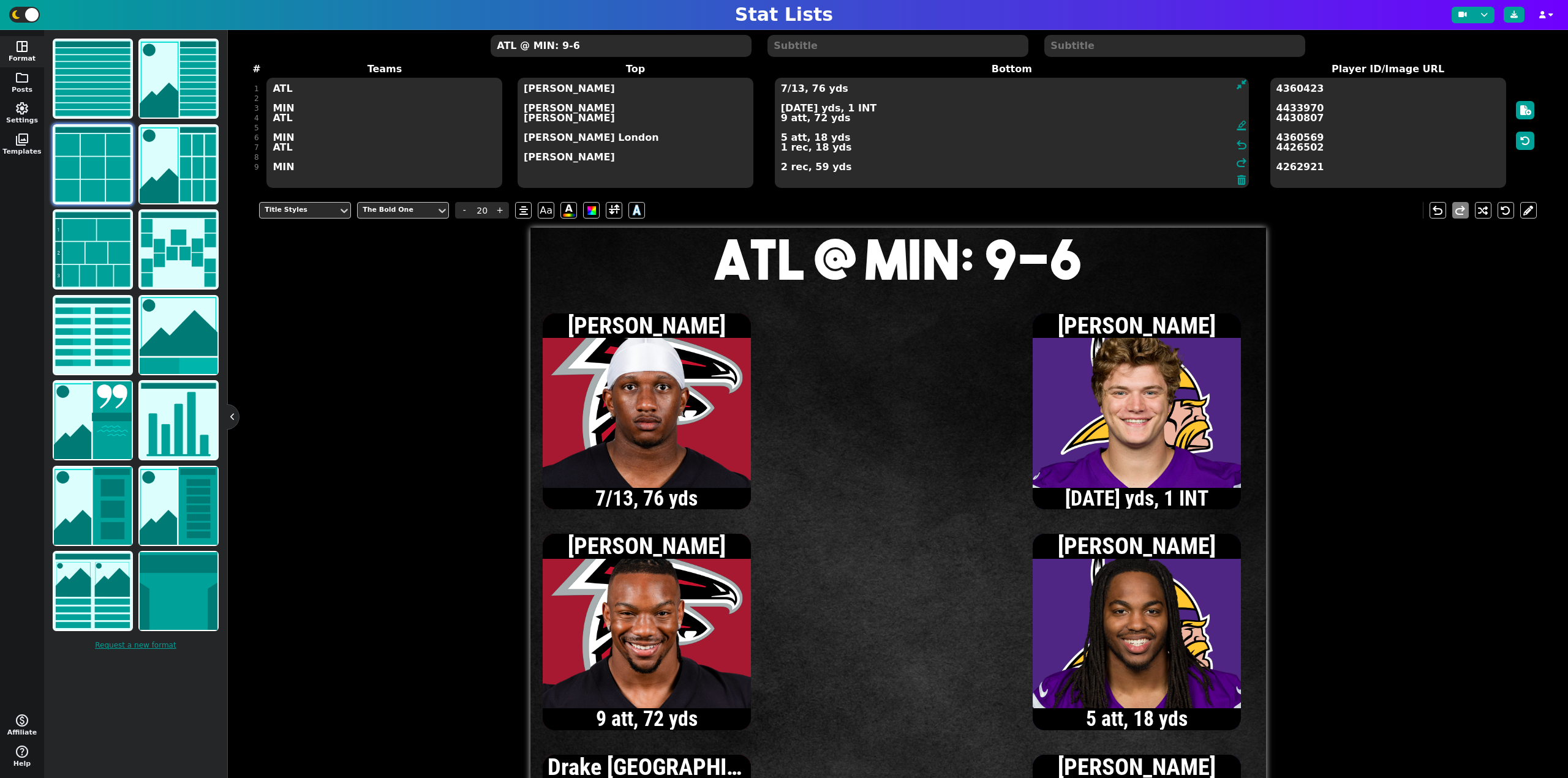
click at [915, 110] on textarea "7/13, 76 yds 8/10, 118 yds, 1 INT 9 att, 72 yds 5 att, 18 yds 1 rec, 18 yds 2 r…" at bounding box center [1012, 133] width 474 height 110
type input "15"
click at [782, 118] on textarea "7/13, 76 yds 8/12, 118 yds, 1 INT 9 att, 72 yds 5 att, 18 yds 1 rec, 18 yds 2 r…" at bounding box center [1012, 133] width 474 height 110
click at [797, 90] on textarea "7/13, 76 yds 8/12, 118 yds, 1 INT 11 att, 83 yds 5 att, 18 yds 1 rec, 18 yds 2 …" at bounding box center [1012, 133] width 474 height 110
click at [789, 120] on textarea "7/14, 76 yds 8/12, 118 yds, 1 INT 11 att, 83 yds 5 att, 18 yds 1 rec, 18 yds 2 …" at bounding box center [1012, 133] width 474 height 110
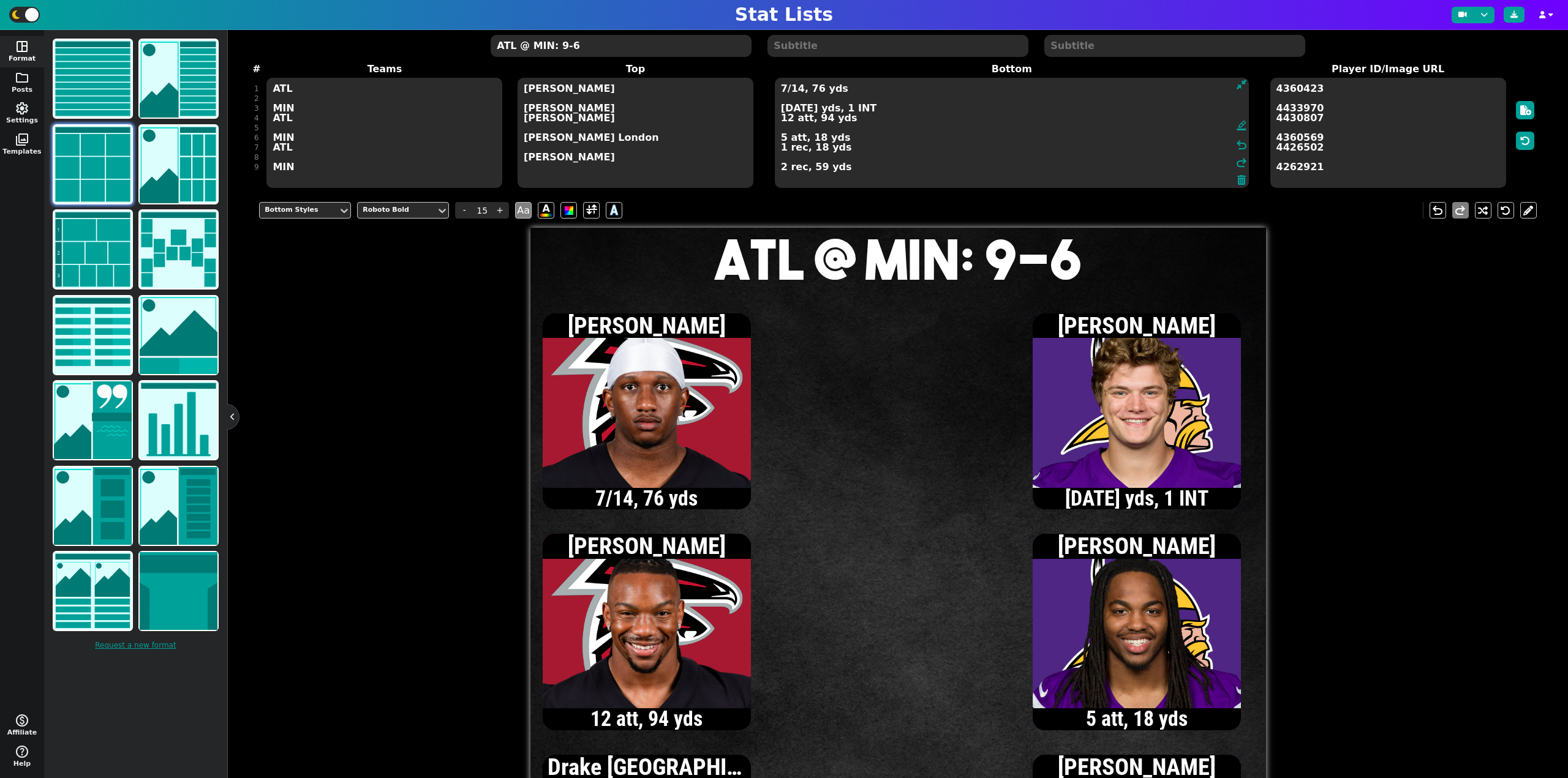
click at [782, 91] on textarea "7/14, 76 yds 8/12, 118 yds, 1 INT 12 att, 94 yds 5 att, 18 yds 1 rec, 18 yds 2 …" at bounding box center [1012, 133] width 474 height 110
click at [786, 120] on textarea "8/15, 85 yds 8/12, 118 yds, 1 INT 12 att, 94 yds 5 att, 18 yds 1 rec, 18 yds 2 …" at bounding box center [1012, 133] width 474 height 110
click at [782, 90] on textarea "8/15, 85 yds 8/12, 118 yds, 1 INT 14 att, 115 yds 5 att, 18 yds 1 rec, 18 yds 2…" at bounding box center [1012, 133] width 474 height 110
type textarea "9/16, 90 yds 8/12, 118 yds, 1 INT 14 att, 115 yds 5 att, 18 yds 1 rec, 18 yds 2…"
click at [562, 46] on textarea "ATL @ MIN: 9-6" at bounding box center [620, 46] width 260 height 22
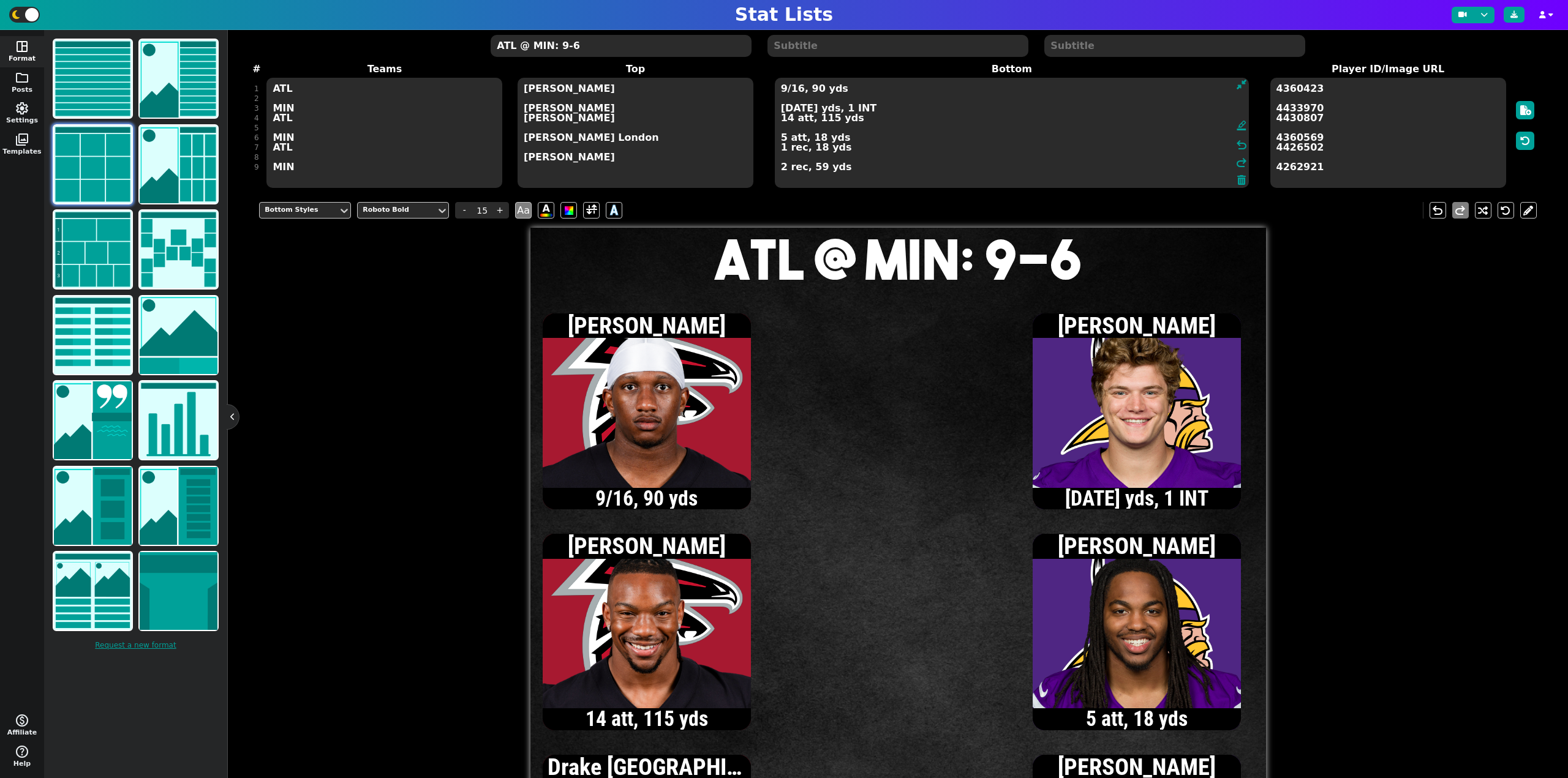
type input "20"
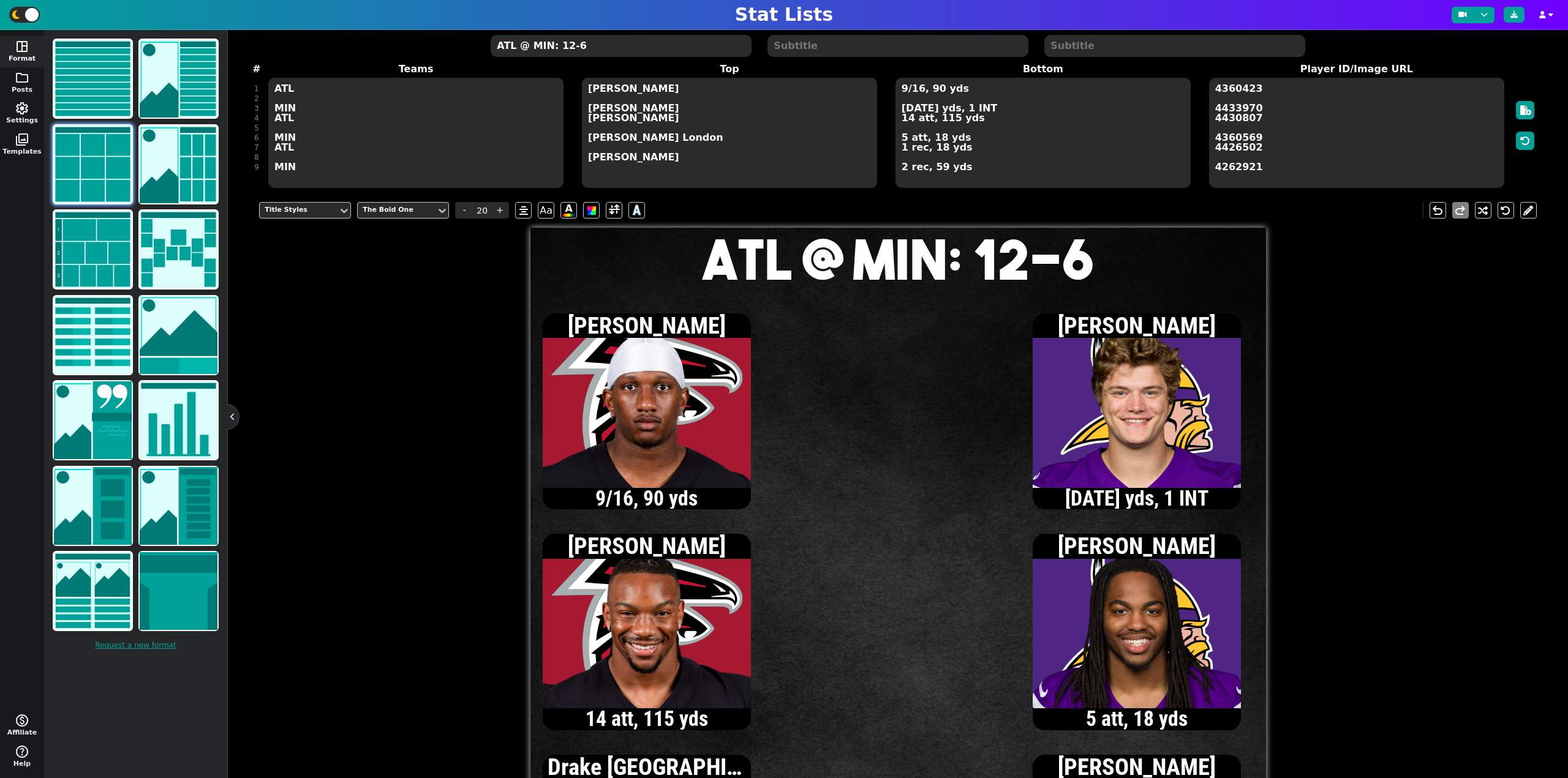
type textarea "ATL @ MIN: 12-6"
click at [901, 139] on textarea "9/16, 90 yds 8/12, 118 yds, 1 INT 14 att, 115 yds 5 att, 18 yds 1 rec, 18 yds 2…" at bounding box center [1042, 133] width 295 height 110
type input "15"
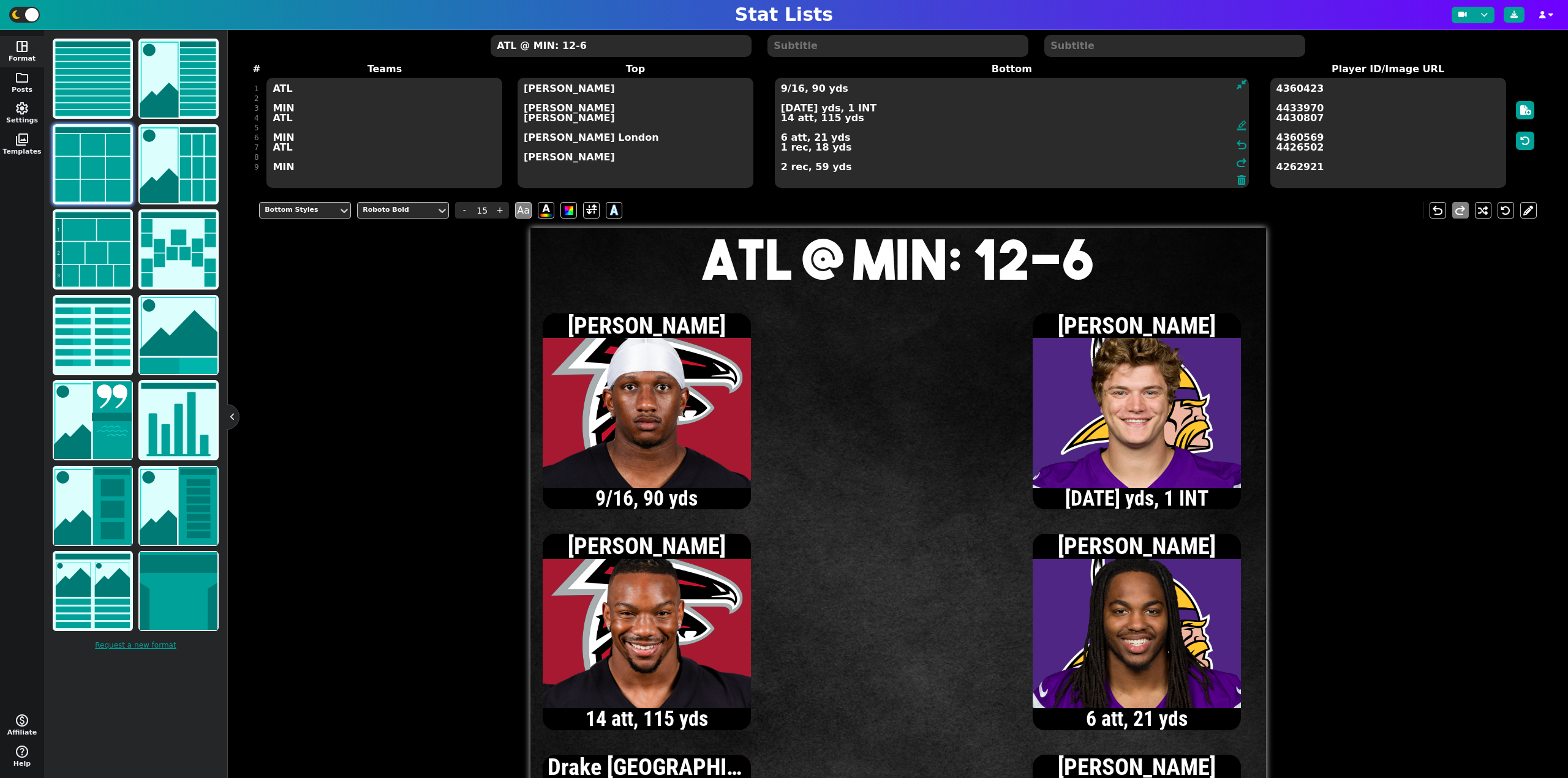
click at [783, 110] on textarea "9/16, 90 yds 8/12, 118 yds, 1 INT 14 att, 115 yds 6 att, 21 yds 1 rec, 18 yds 2…" at bounding box center [1012, 133] width 474 height 110
click at [782, 139] on textarea "9/16, 90 yds 9/13, 124 yds, 1 INT 14 att, 115 yds 6 att, 21 yds 1 rec, 18 yds 2…" at bounding box center [1012, 133] width 474 height 110
click at [796, 109] on textarea "9/16, 90 yds 9/13, 124 yds, 1 INT 14 att, 115 yds 7 att, 21 yds 1 rec, 18 yds 2…" at bounding box center [1012, 133] width 474 height 110
click at [787, 120] on textarea "9/16, 90 yds 9/15, 124 yds, 1 INT 14 att, 115 yds 7 att, 21 yds 1 rec, 18 yds 2…" at bounding box center [1012, 133] width 474 height 110
click at [797, 88] on textarea "9/16, 90 yds 9/15, 124 yds, 1 INT 15 att, 119 yds 7 att, 21 yds 1 rec, 18 yds 2…" at bounding box center [1012, 133] width 474 height 110
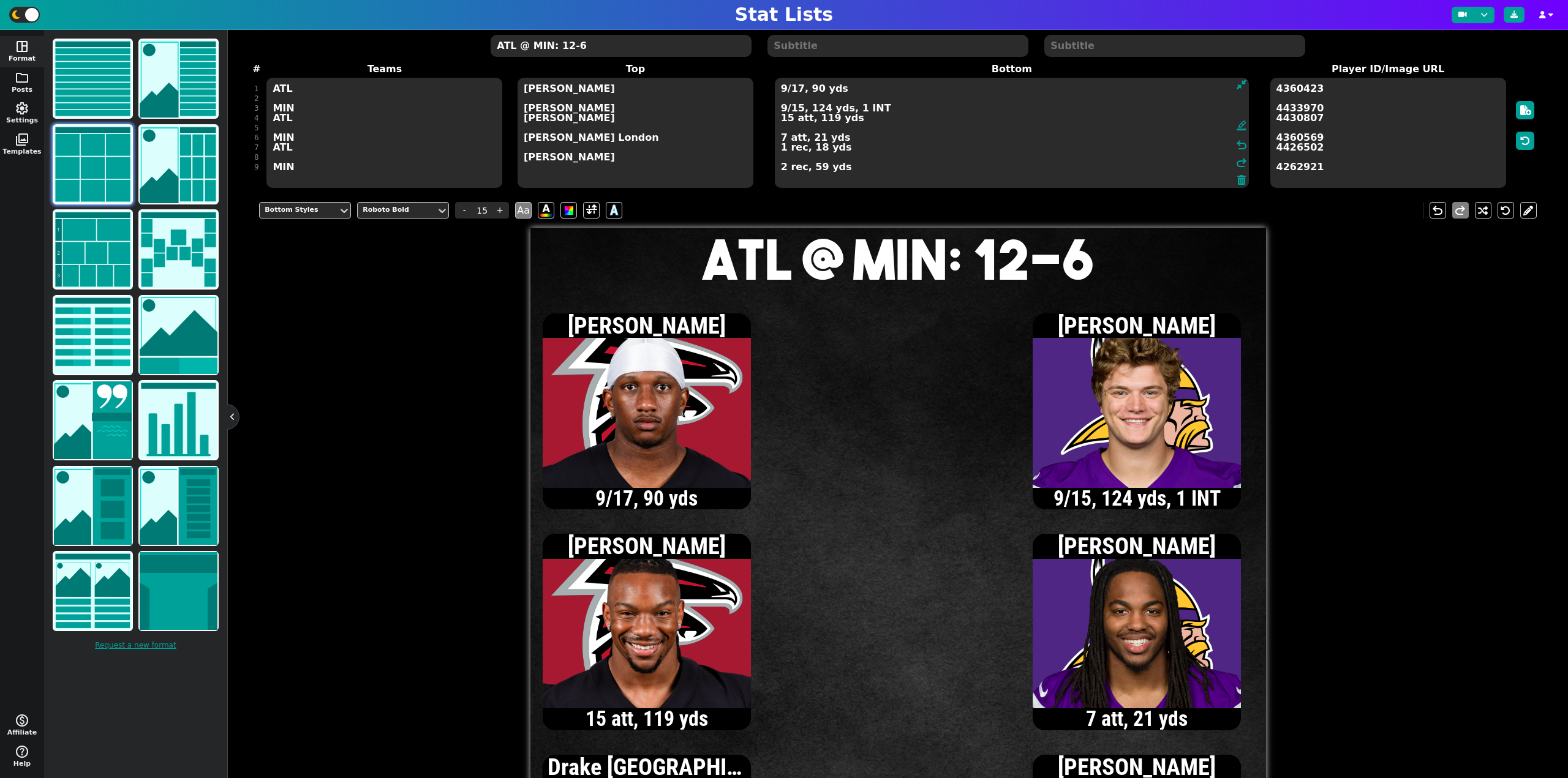
click at [786, 120] on textarea "9/17, 90 yds 9/15, 124 yds, 1 INT 15 att, 119 yds 7 att, 21 yds 1 rec, 18 yds 2…" at bounding box center [1012, 133] width 474 height 110
click at [782, 92] on textarea "9/17, 90 yds 9/15, 124 yds, 1 INT 18 att, 127 yds 7 att, 21 yds 1 rec, 18 yds 2…" at bounding box center [1012, 133] width 474 height 110
type textarea "10/18, 93 yds 9/15, 124 yds, 1 INT 18 att, 127 yds 7 att, 21 yds 1 rec, 18 yds …"
click at [567, 48] on textarea "ATL @ MIN: 12-6" at bounding box center [620, 46] width 260 height 22
type input "20"
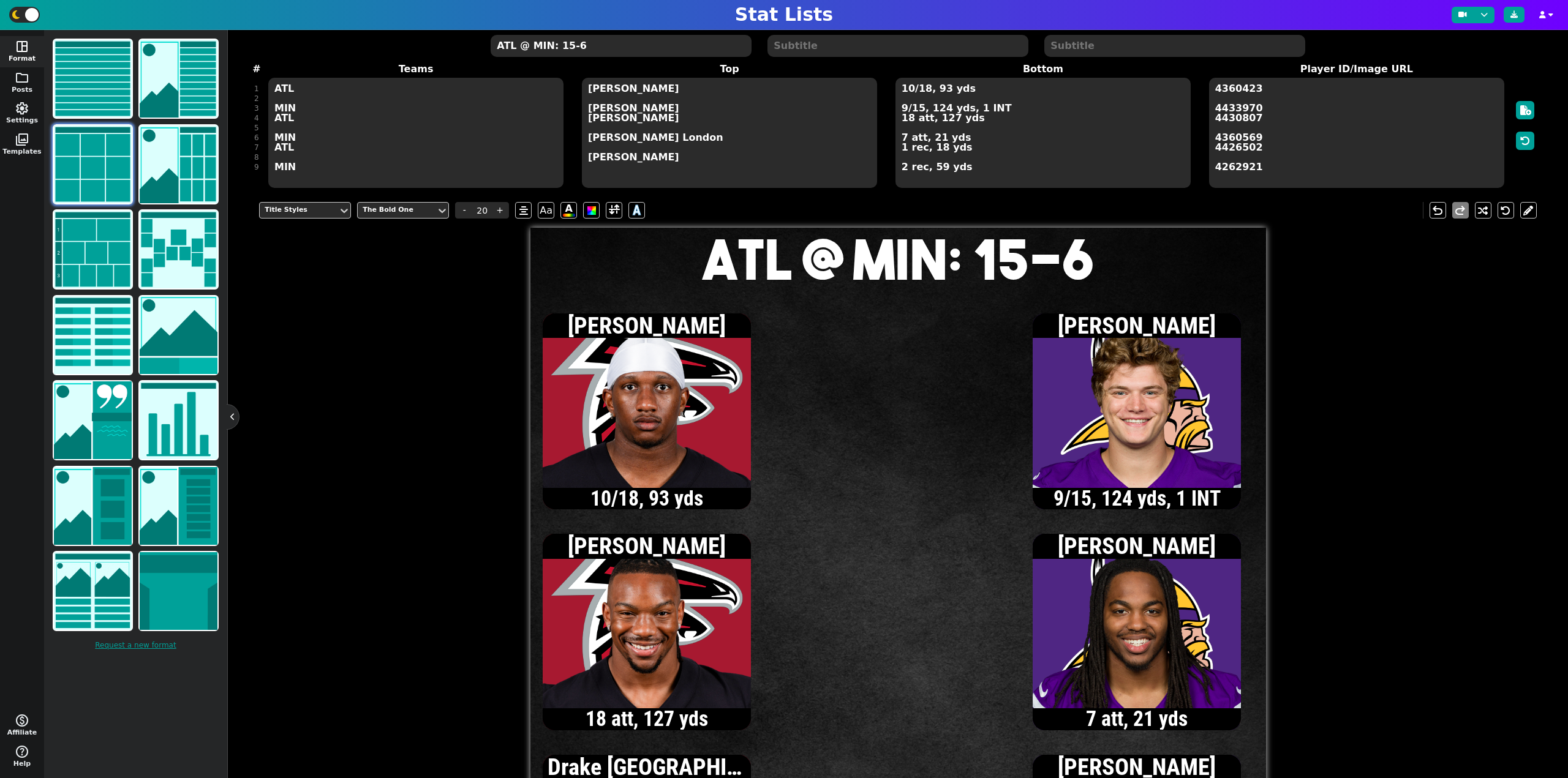
type textarea "ATL @ MIN: 15-6"
click at [903, 138] on textarea "10/18, 93 yds 9/15, 124 yds, 1 INT 18 att, 127 yds 7 att, 21 yds 1 rec, 18 yds …" at bounding box center [1042, 133] width 295 height 110
type input "15"
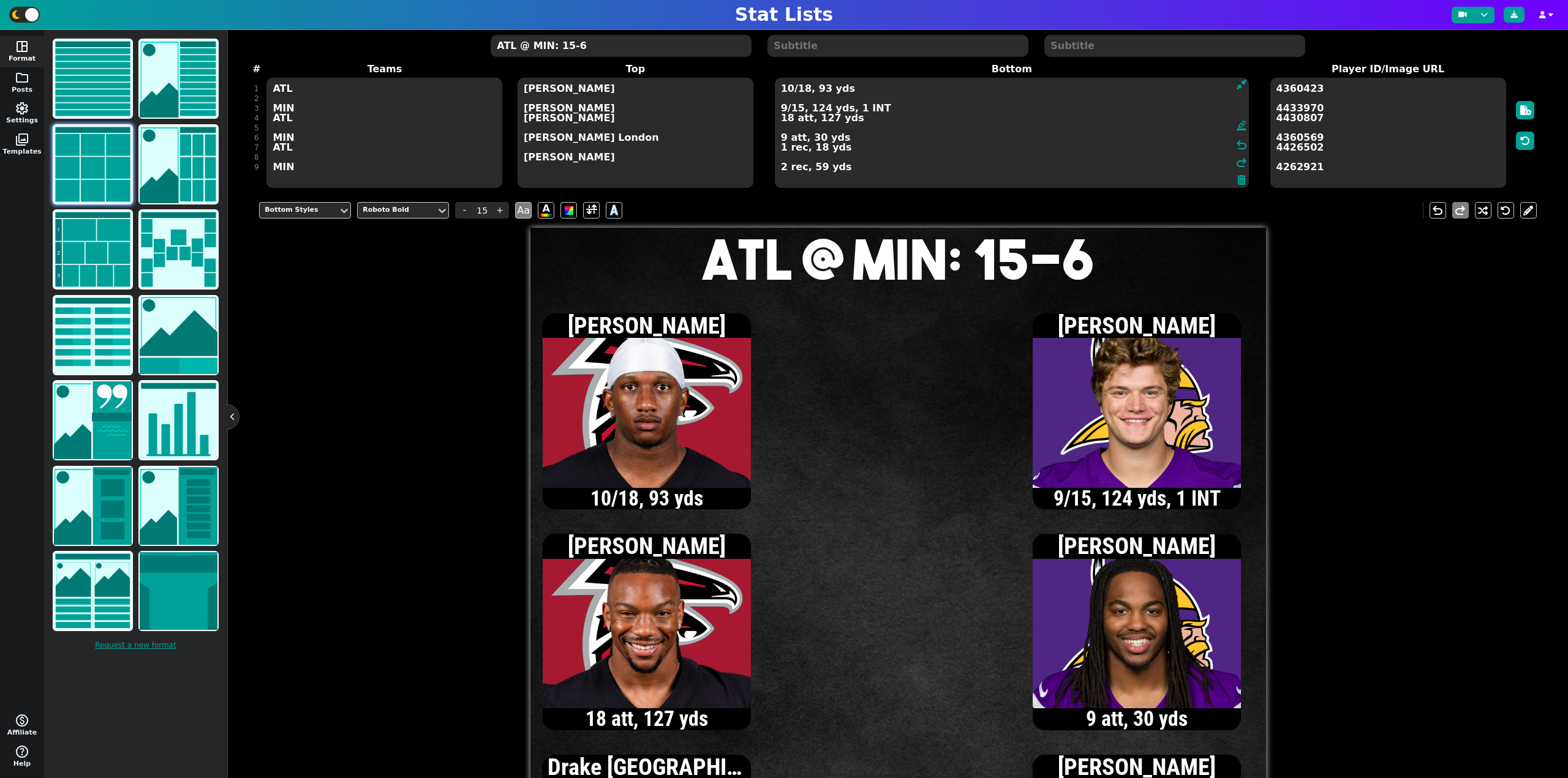
click at [796, 109] on textarea "10/18, 93 yds 9/15, 124 yds, 1 INT 18 att, 127 yds 9 att, 30 yds 1 rec, 18 yds …" at bounding box center [1012, 133] width 474 height 110
click at [787, 120] on textarea "10/18, 93 yds 9/16, 124 yds, 1 INT 18 att, 127 yds 9 att, 30 yds 1 rec, 18 yds …" at bounding box center [1012, 133] width 474 height 110
click at [786, 89] on textarea "10/18, 93 yds 9/16, 124 yds, 1 INT 20 att, 135 yds 9 att, 30 yds 1 rec, 18 yds …" at bounding box center [1012, 133] width 474 height 110
click at [780, 151] on textarea "11/19, 103 yds 9/16, 124 yds, 1 INT 20 att, 135 yds 9 att, 30 yds 1 rec, 18 yds…" at bounding box center [1012, 133] width 474 height 110
click at [787, 91] on textarea "11/19, 103 yds 9/16, 124 yds, 1 INT 20 att, 135 yds 9 att, 30 yds 2 rec, 28 yds…" at bounding box center [1012, 133] width 474 height 110
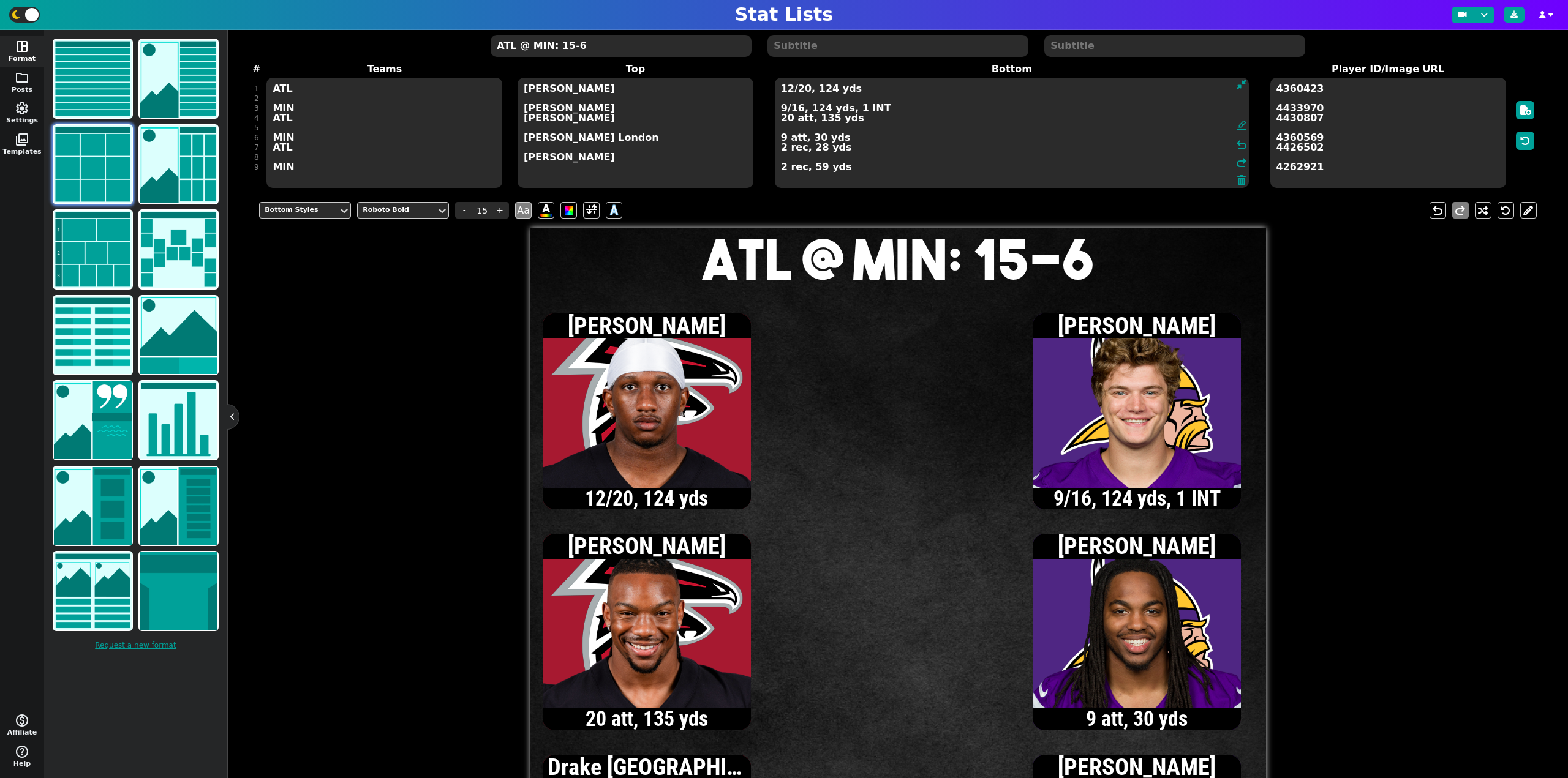
click at [783, 150] on textarea "12/20, 124 yds 9/16, 124 yds, 1 INT 20 att, 135 yds 9 att, 30 yds 2 rec, 28 yds…" at bounding box center [1012, 133] width 474 height 110
click at [787, 118] on textarea "12/20, 124 yds 9/16, 124 yds, 1 INT 20 att, 135 yds 9 att, 30 yds 3 rec, 49 yds…" at bounding box center [1012, 133] width 474 height 110
type textarea "12/20, 124 yds 9/16, 124 yds, 1 INT 22 att, 143 yds 9 att, 30 yds 3 rec, 49 yds…"
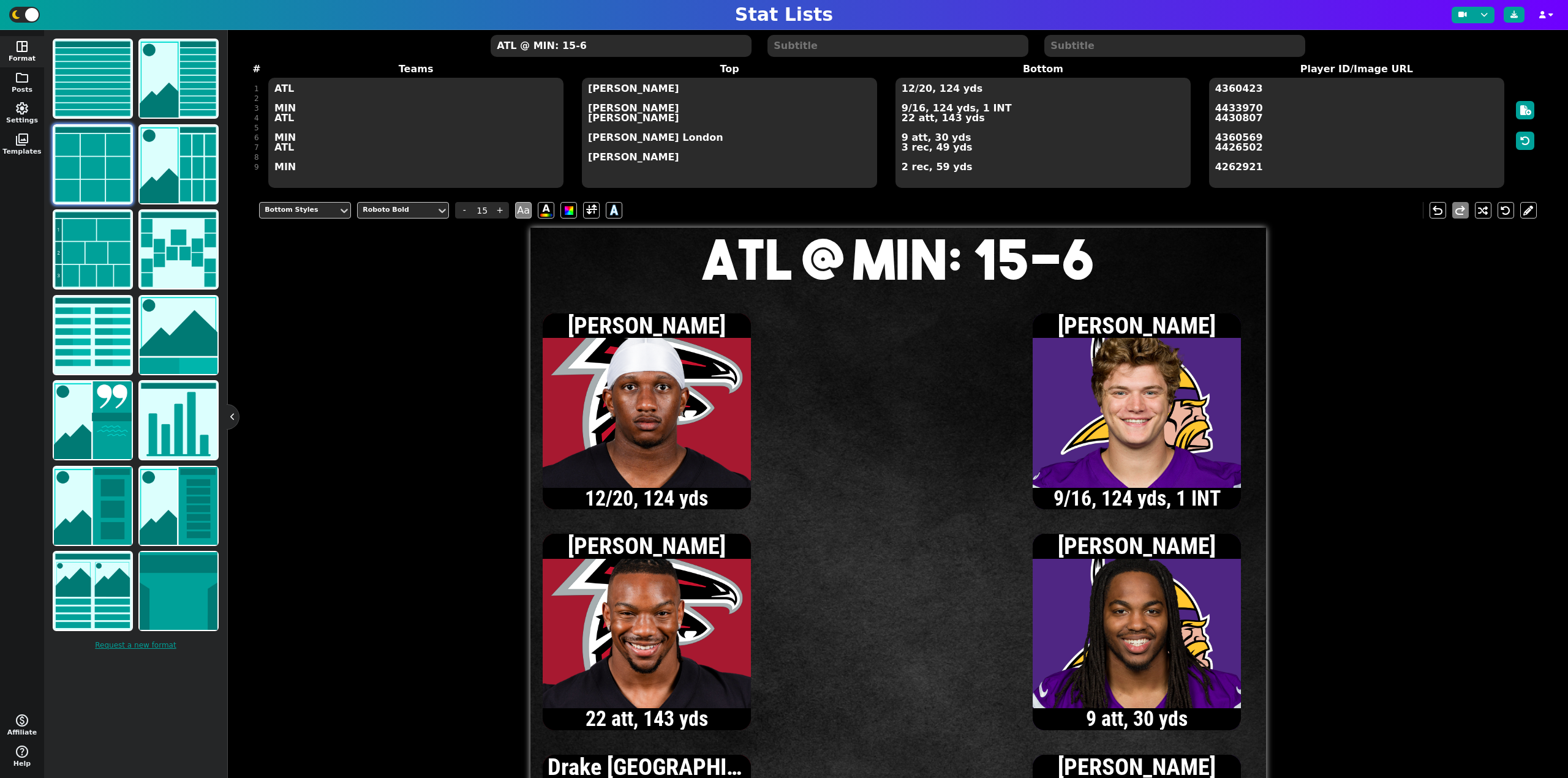
click at [566, 48] on textarea "ATL @ MIN: 15-6" at bounding box center [620, 46] width 260 height 22
type input "20"
type textarea "ATL @ MIN: 22-6"
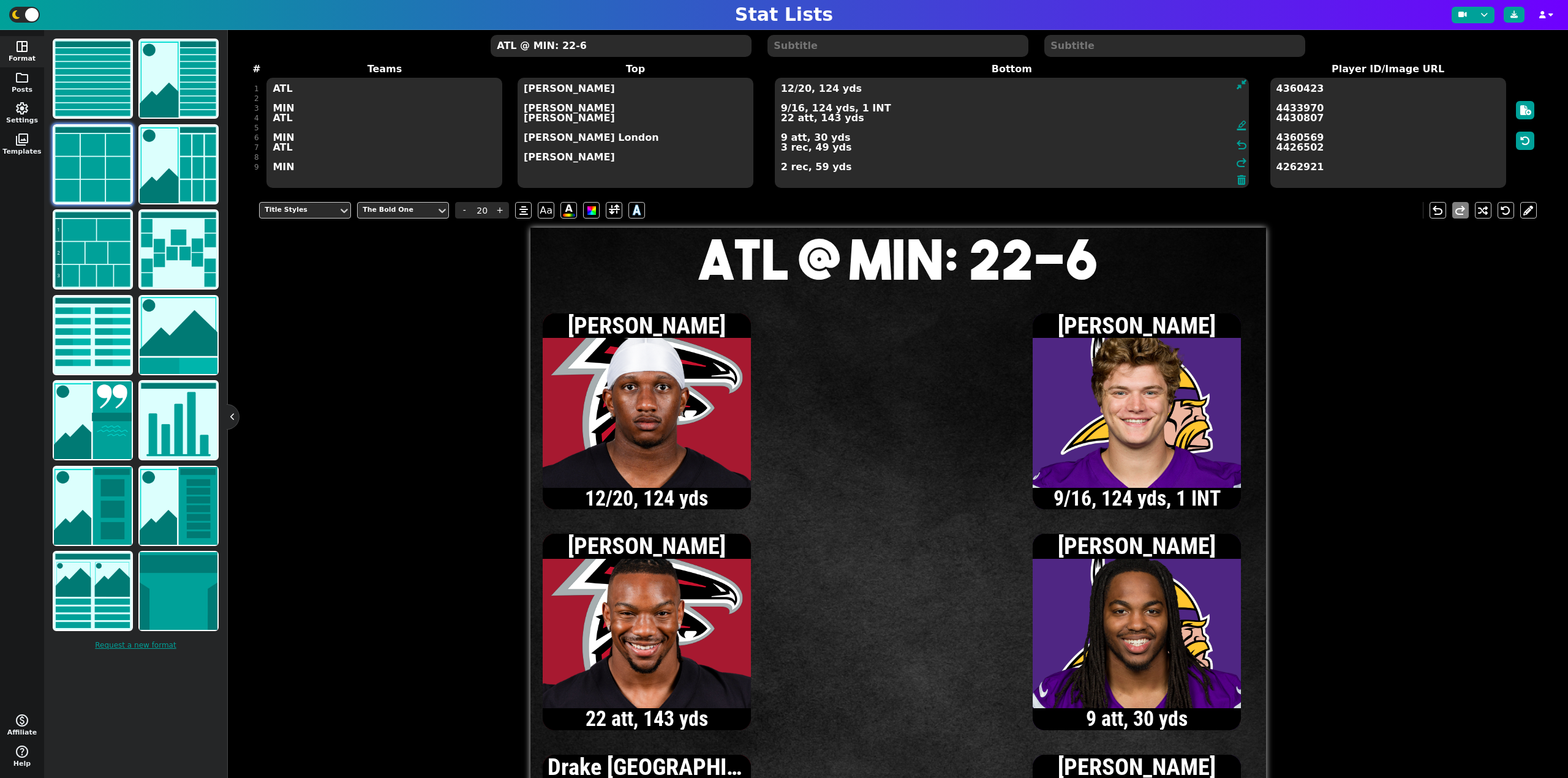
click at [903, 110] on textarea "12/20, 124 yds 9/16, 124 yds, 1 INT 22 att, 143 yds 9 att, 30 yds 3 rec, 49 yds…" at bounding box center [1012, 133] width 474 height 110
type input "15"
click at [788, 109] on textarea "12/20, 124 yds 10/18, 136 yds, 1 INT 22 att, 143 yds 9 att, 30 yds 3 rec, 49 yd…" at bounding box center [1012, 133] width 474 height 110
click at [780, 170] on textarea "12/20, 124 yds 11/19, 158 yds, 1 INT 22 att, 143 yds 9 att, 30 yds 3 rec, 49 yd…" at bounding box center [1012, 133] width 474 height 110
click at [803, 110] on textarea "12/20, 124 yds 11/19, 158 yds, 1 INT 22 att, 143 yds 9 att, 30 yds 3 rec, 49 yd…" at bounding box center [1012, 133] width 474 height 110
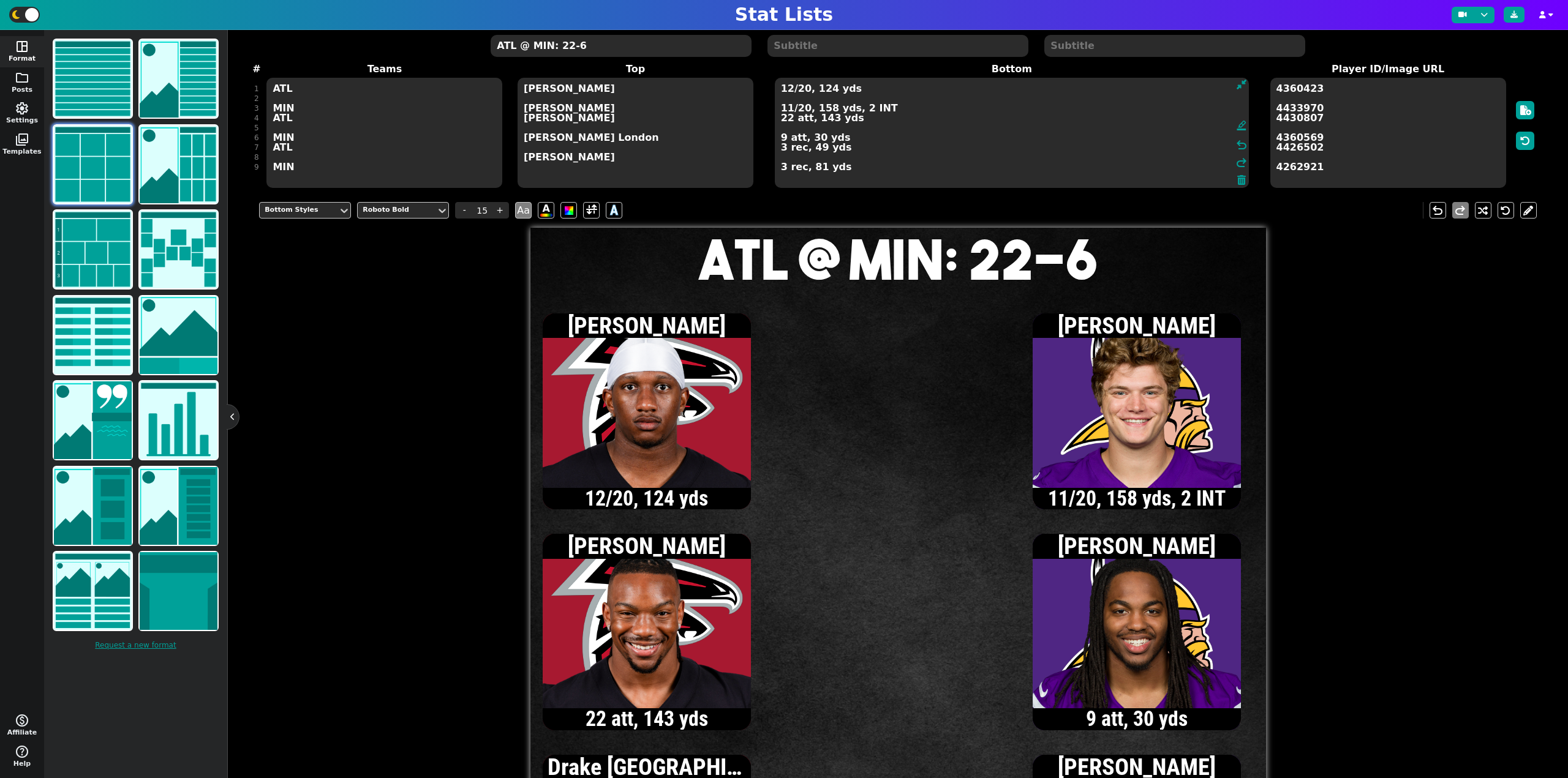
click at [787, 91] on textarea "12/20, 124 yds 11/20, 158 yds, 2 INT 22 att, 143 yds 9 att, 30 yds 3 rec, 49 yd…" at bounding box center [1012, 133] width 474 height 110
click at [802, 110] on textarea "13/21, 135 yds 11/20, 158 yds, 2 INT 22 att, 143 yds 9 att, 30 yds 3 rec, 49 yd…" at bounding box center [1012, 133] width 474 height 110
type textarea "13/21, 135 yds 11/21, 158 yds, 2 INT 22 att, 143 yds 9 att, 30 yds 3 rec, 49 yd…"
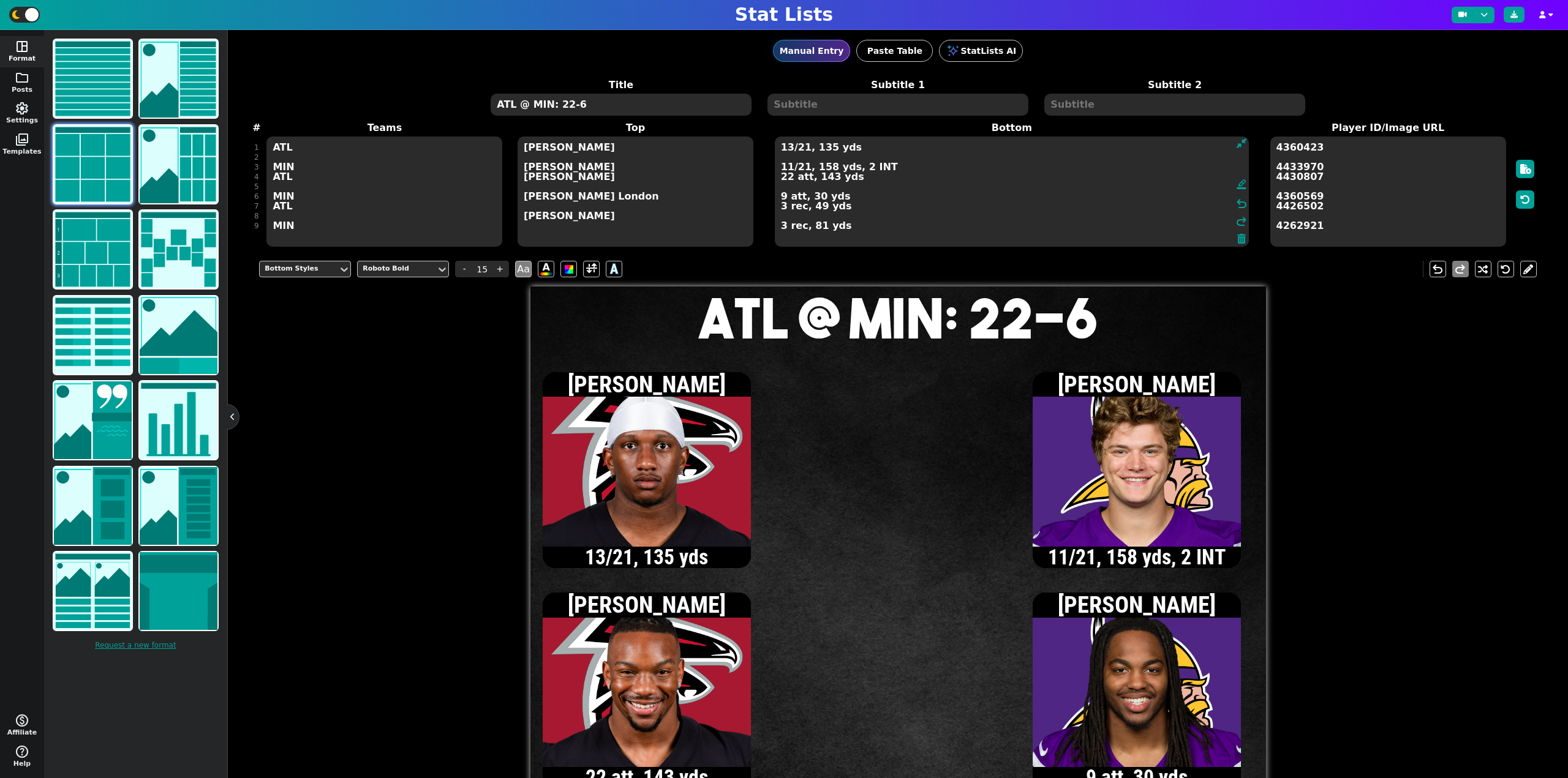
scroll to position [0, 0]
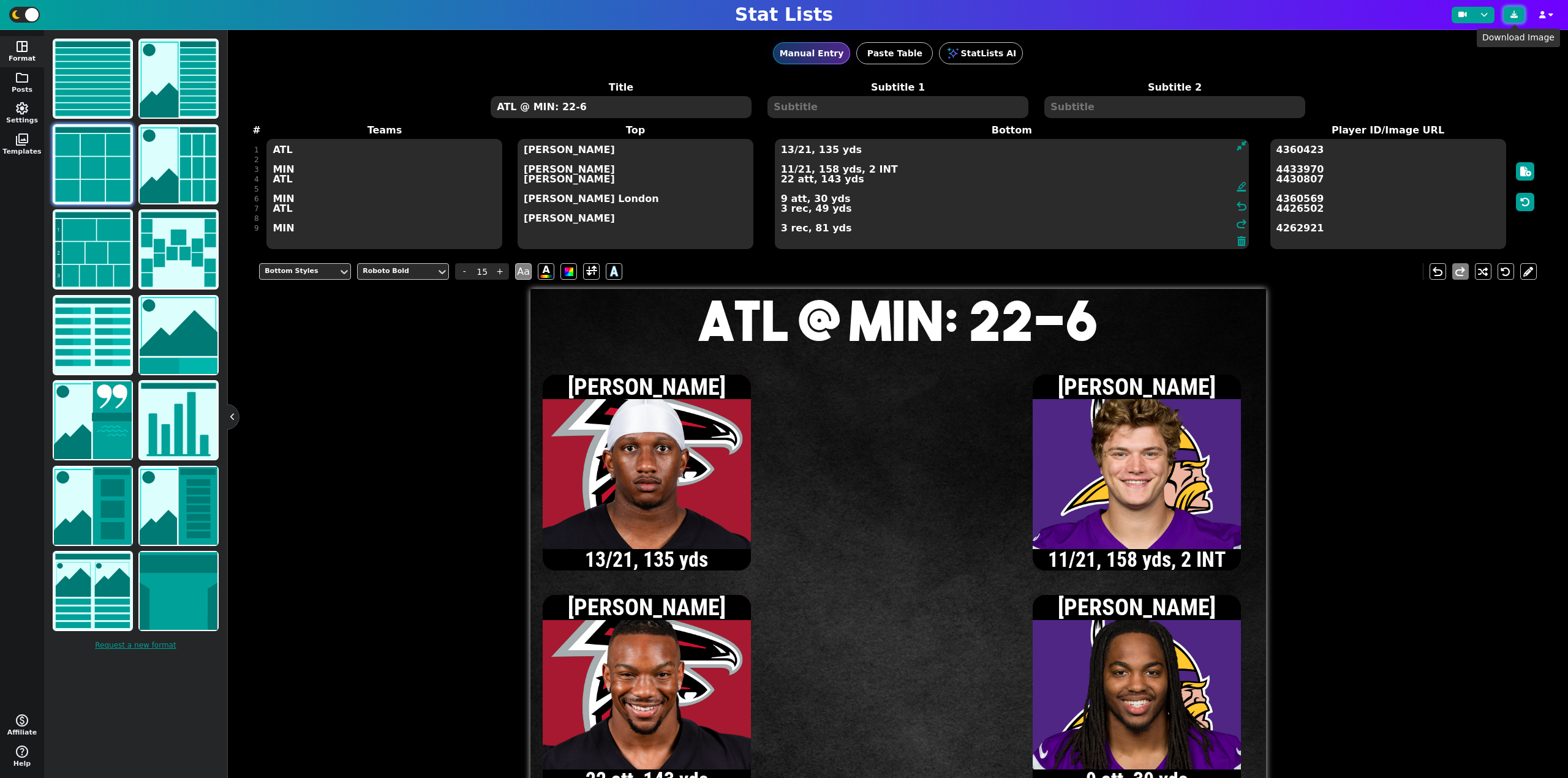
click at [1519, 15] on button at bounding box center [1513, 14] width 21 height 16
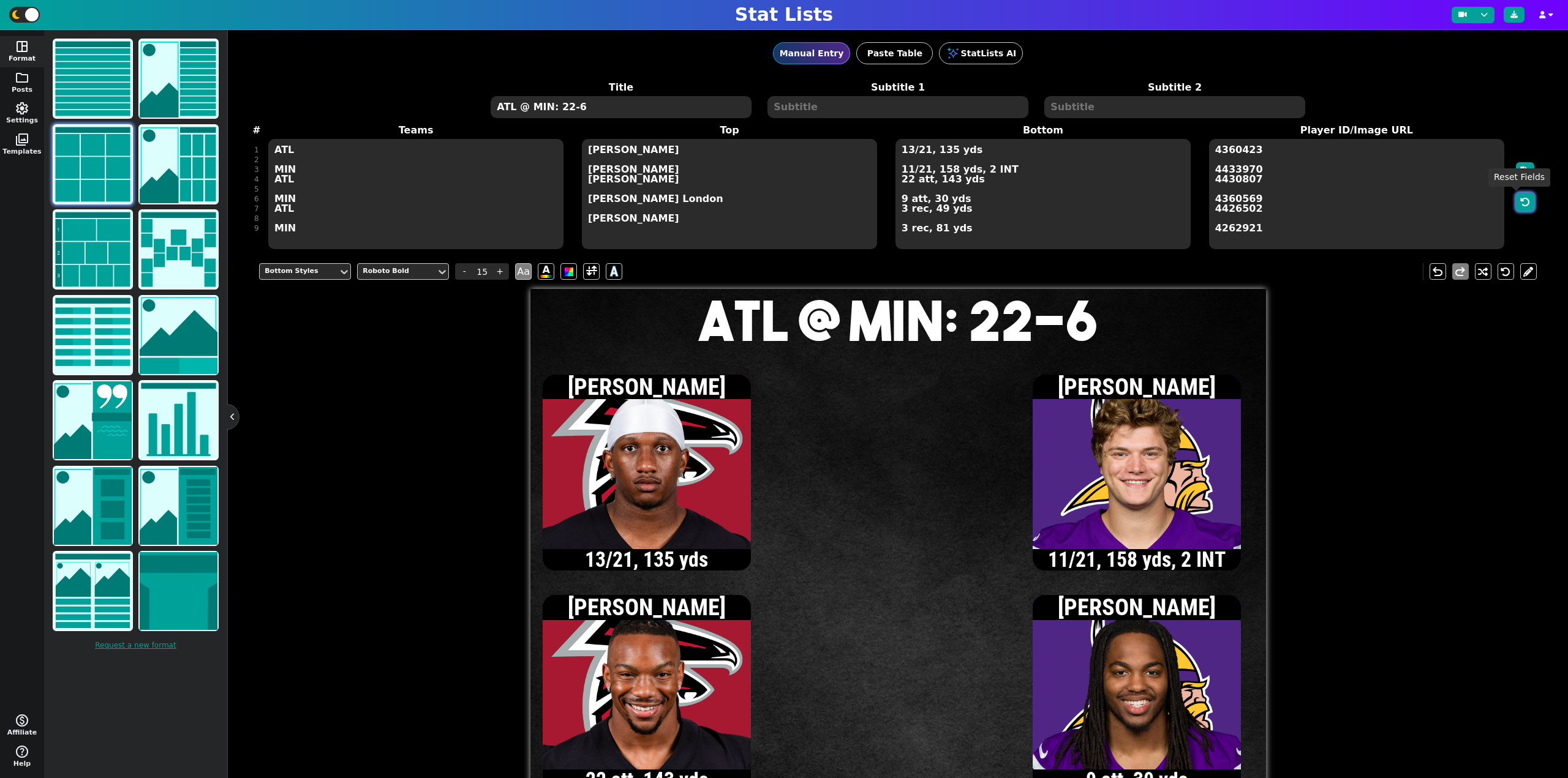
click at [1520, 197] on icon "button" at bounding box center [1525, 202] width 10 height 10
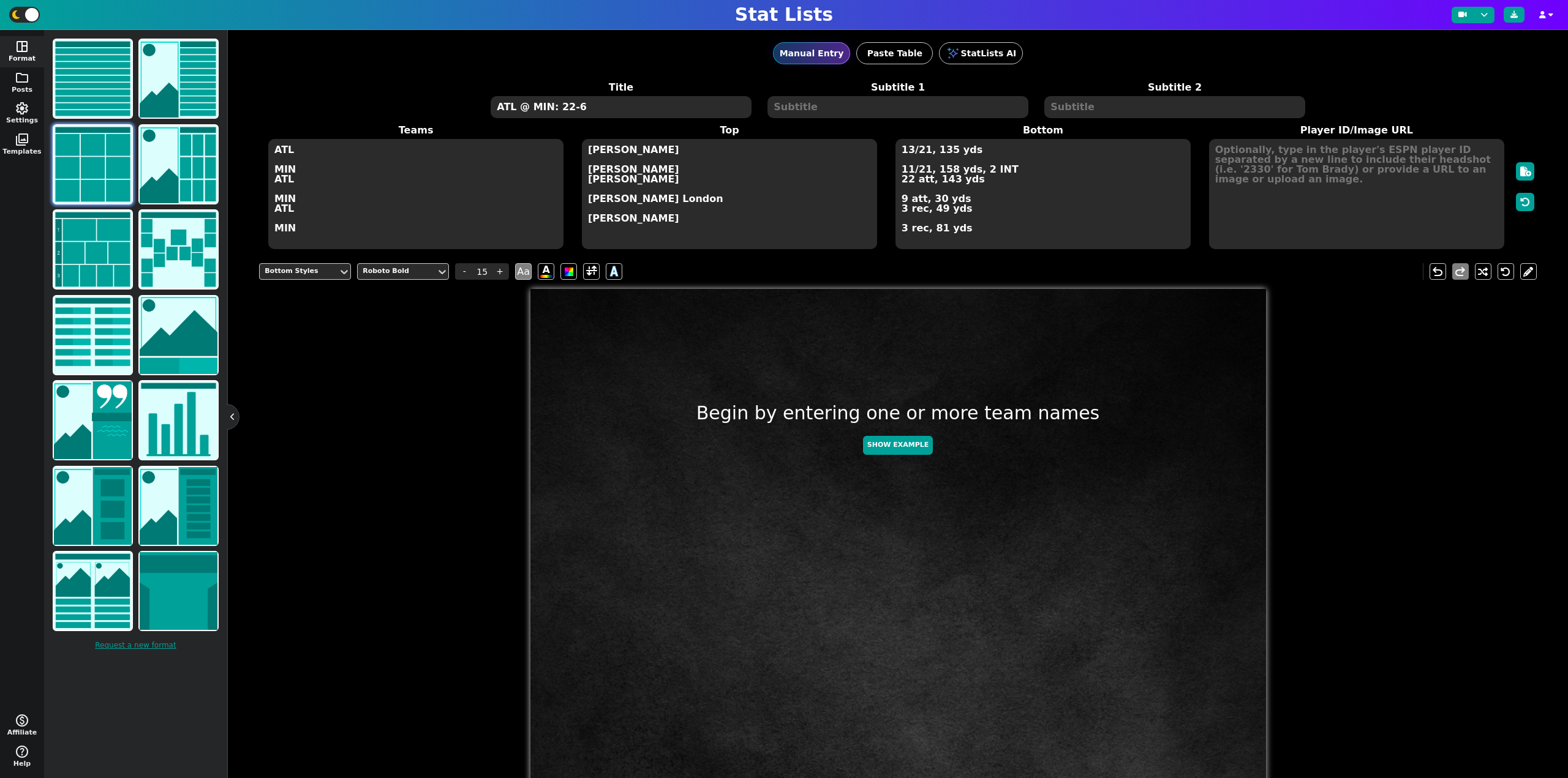
click at [649, 105] on textarea "ATL @ MIN: 22-6" at bounding box center [620, 107] width 260 height 22
type input "20"
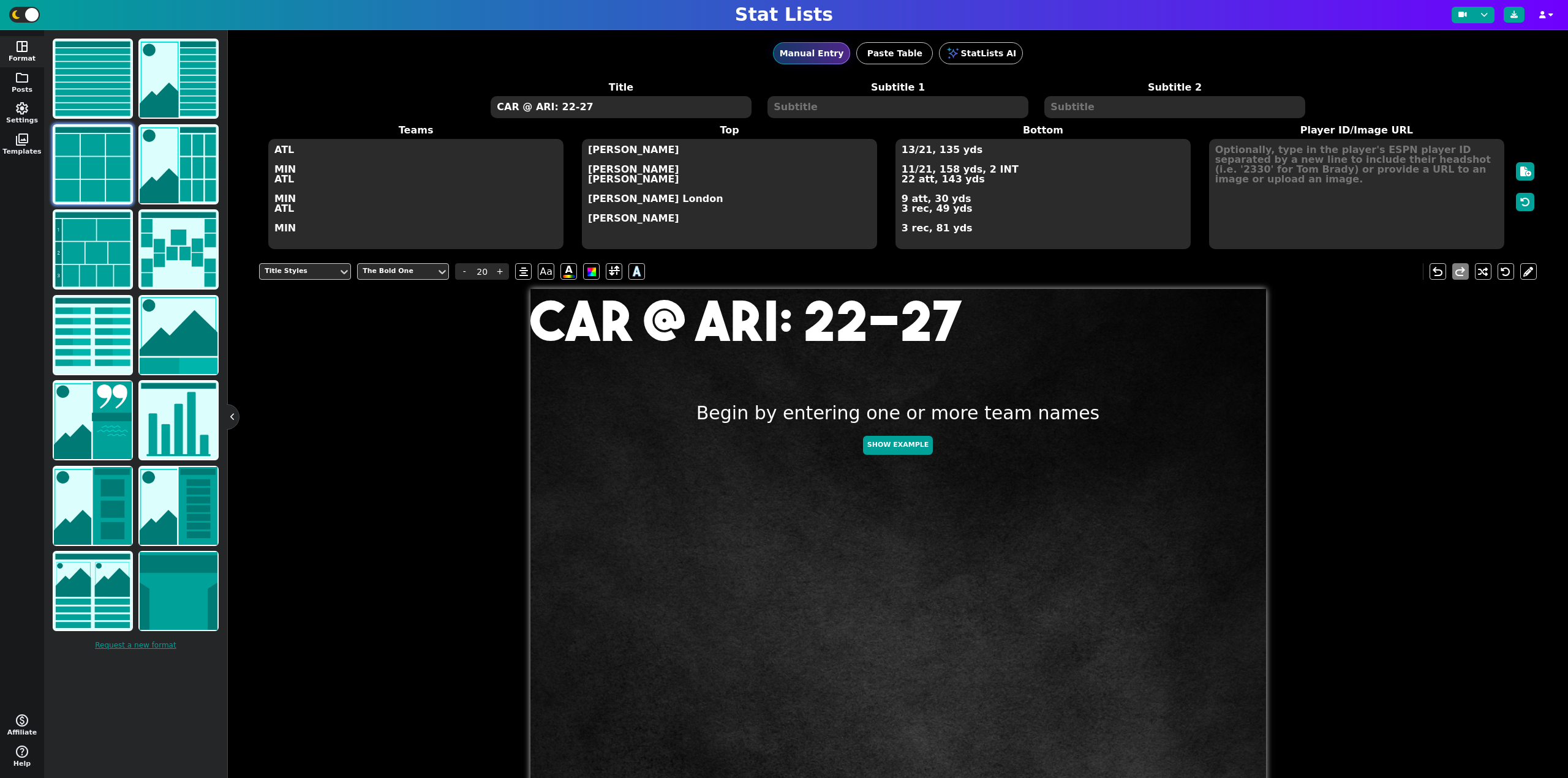
type textarea "CAR @ ARI: 22-27"
click at [382, 159] on textarea "ATL MIN ATL MIN ATL MIN" at bounding box center [415, 193] width 295 height 110
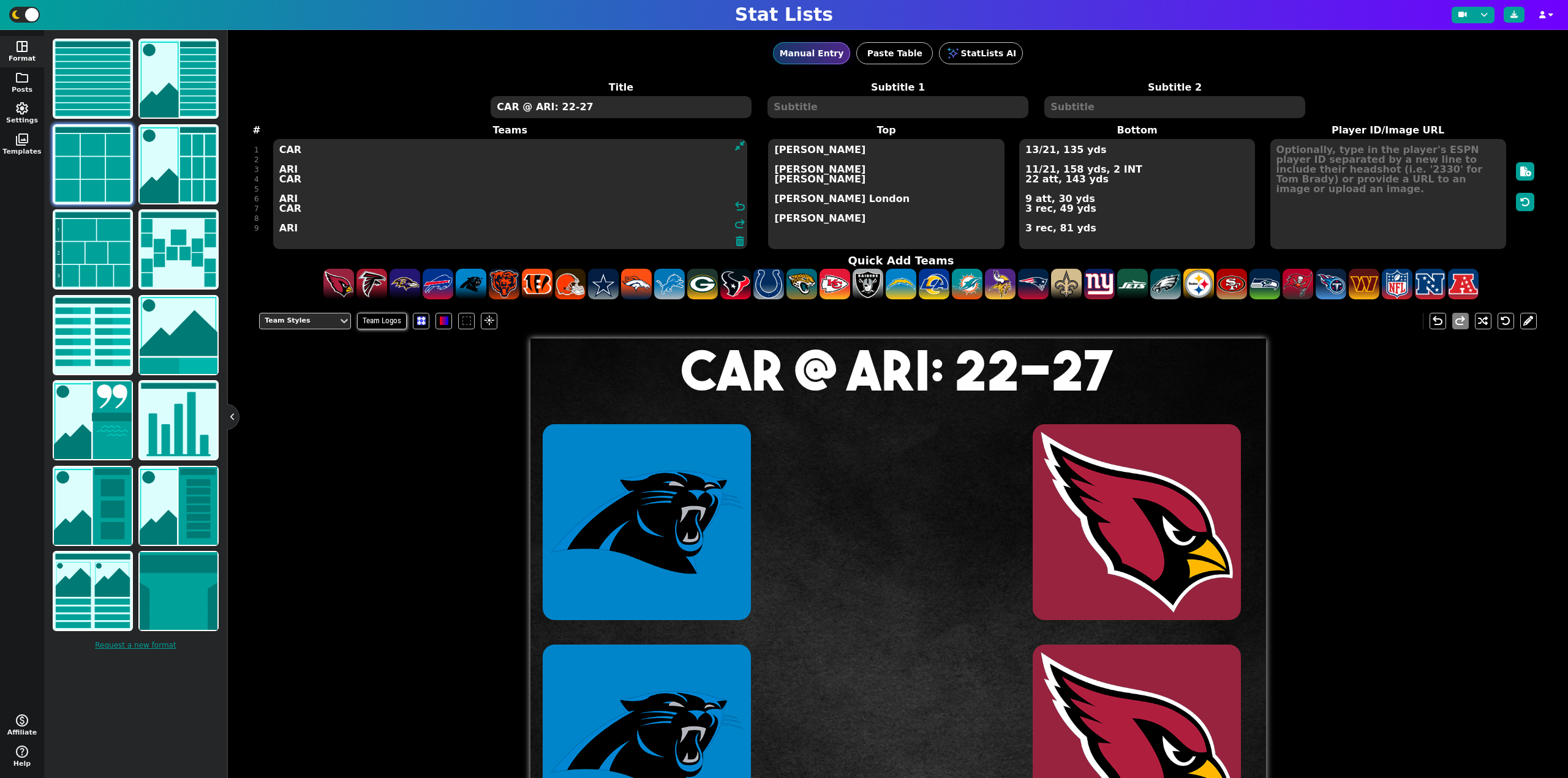
type textarea "CAR ARI CAR ARI CAR ARI"
click at [773, 166] on textarea "Michael Penix Jr. JJ McCarthy Bijan Robinson Jordan Mason Drake London Justin J…" at bounding box center [886, 193] width 236 height 110
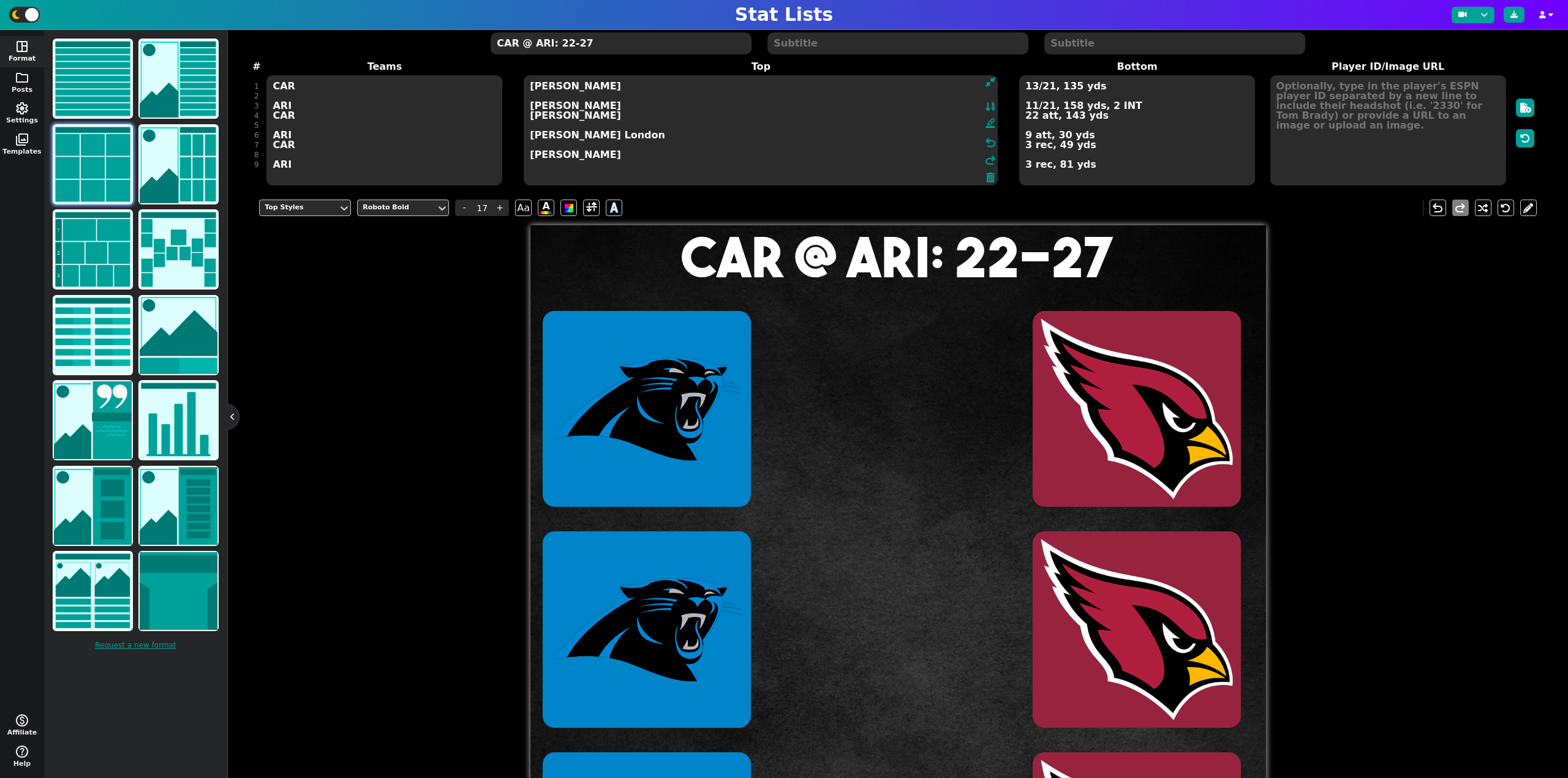
scroll to position [61, 0]
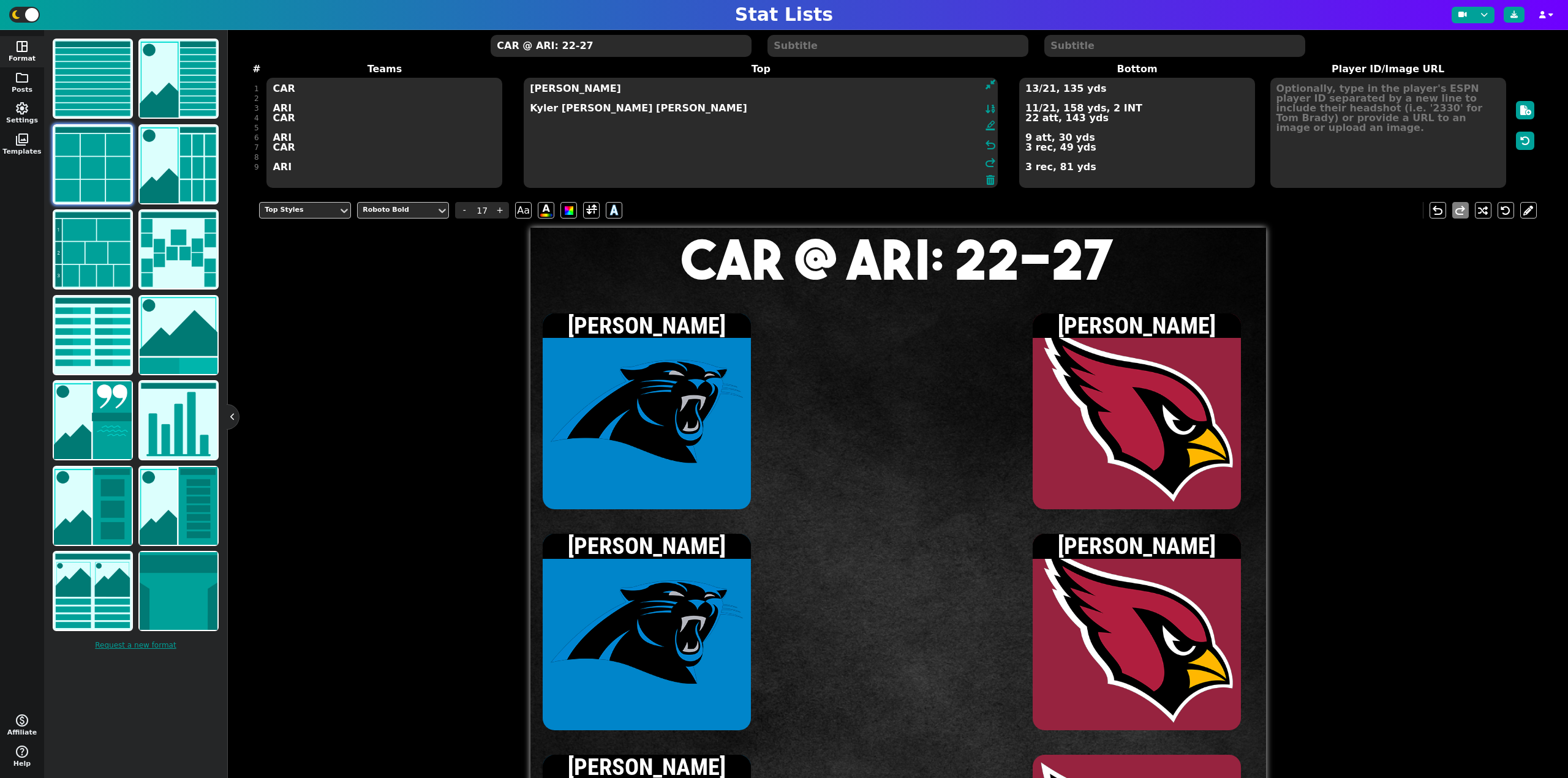
click at [554, 150] on textarea "Bryce Young Kyler Murray Chuba Hubbard James Conner Teterioa McMillan" at bounding box center [760, 133] width 474 height 110
click at [630, 149] on textarea "Bryce Young Kyler Murray Chuba Hubbard James Conner Tetairoa McMillan" at bounding box center [760, 133] width 474 height 110
type textarea "Bryce Young Kyler Murray Chuba Hubbard James Conner Tetairoa McMillan Trey McBr…"
click at [1388, 125] on textarea at bounding box center [1388, 133] width 236 height 110
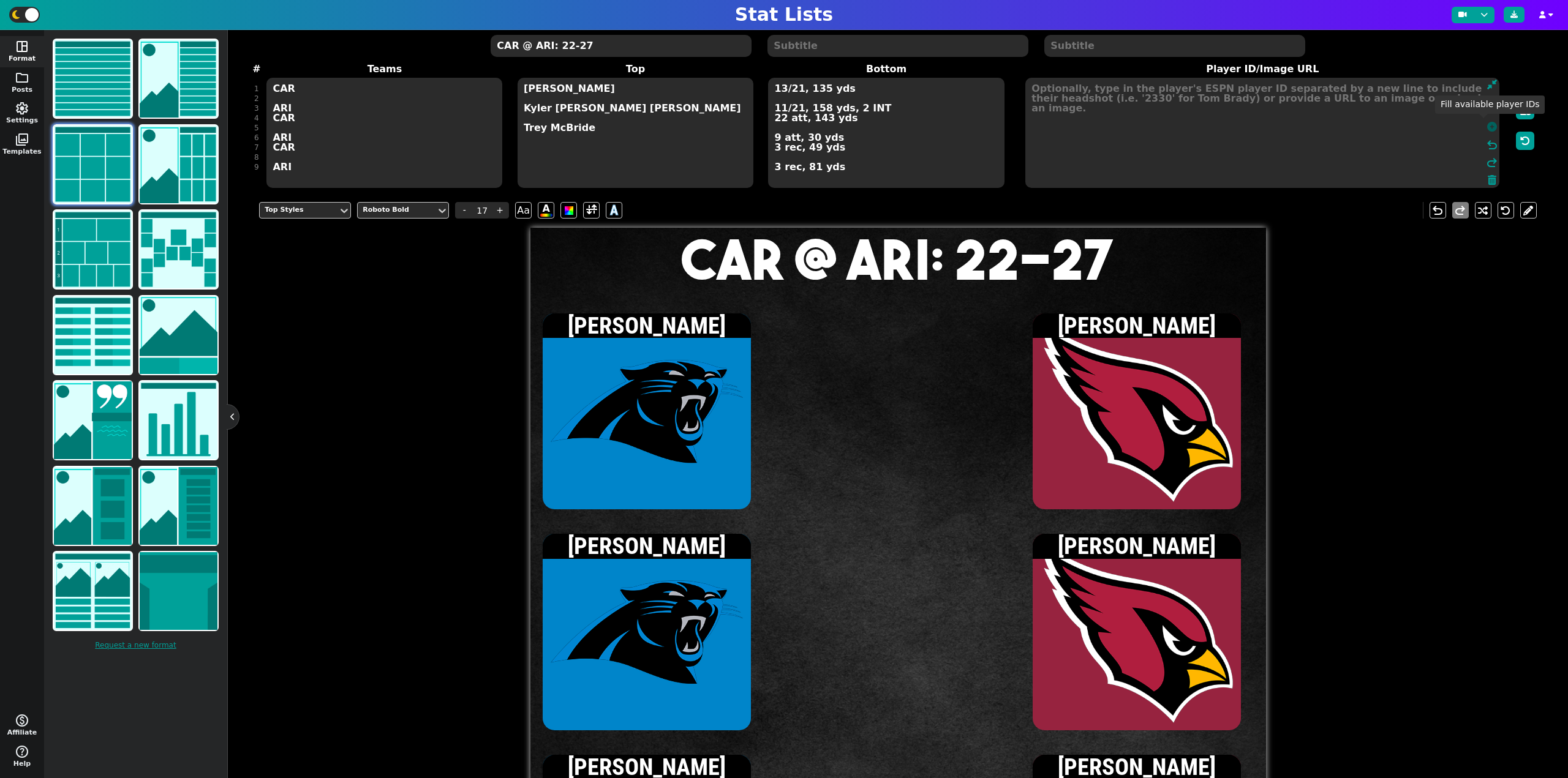
click at [1487, 125] on icon at bounding box center [1492, 127] width 10 height 10
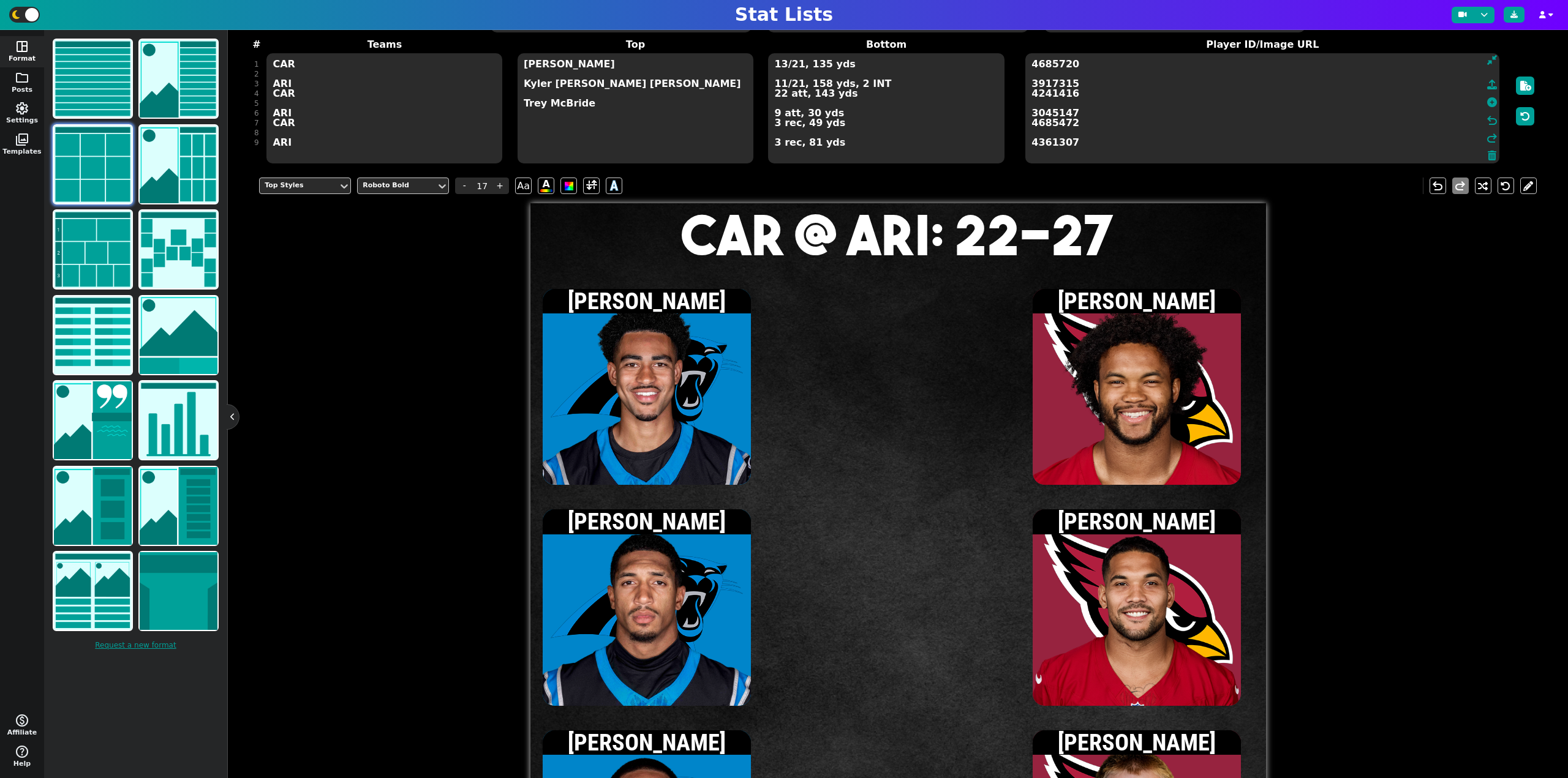
scroll to position [84, 0]
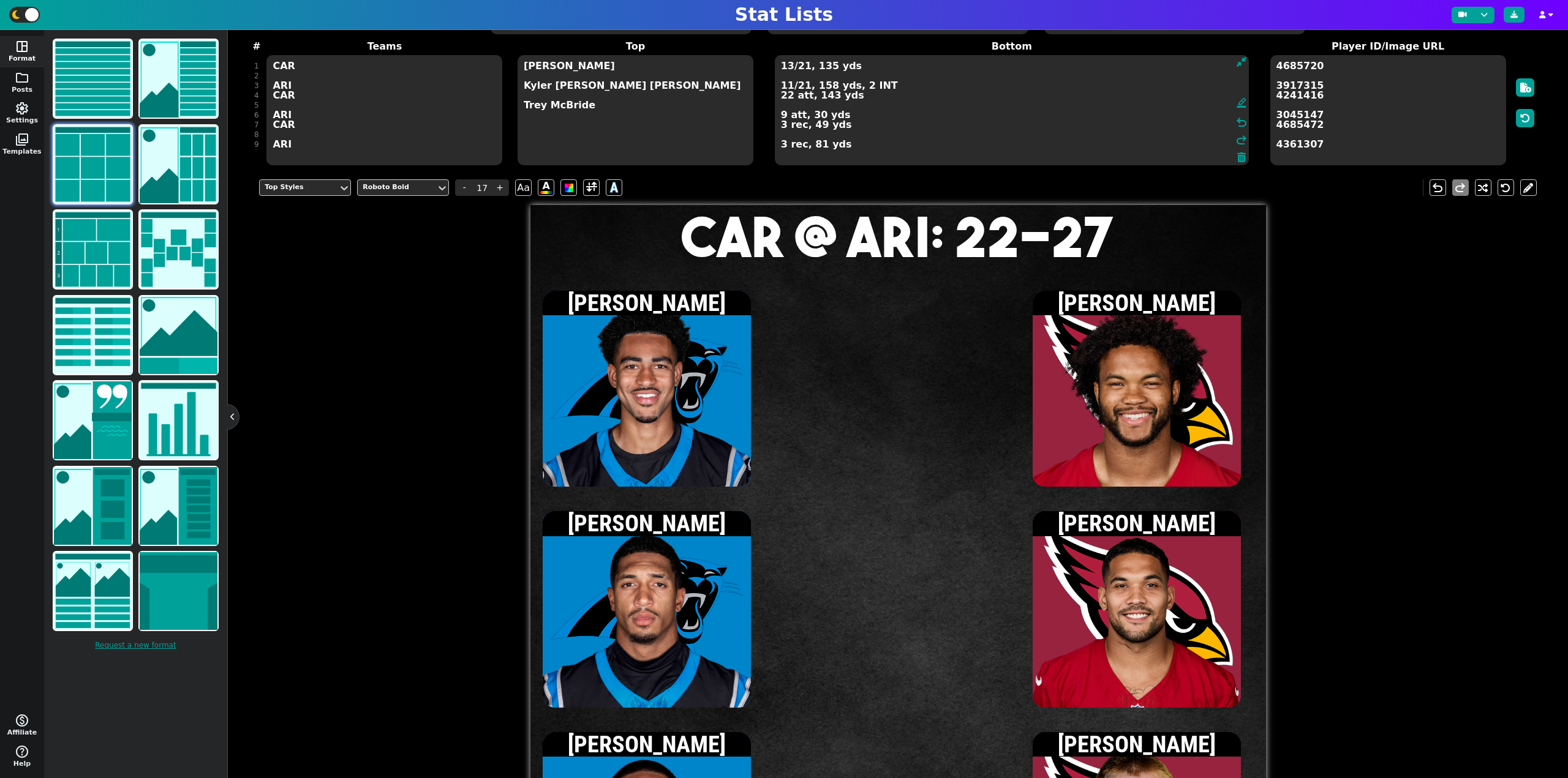
click at [847, 78] on textarea "13/21, 135 yds 11/21, 158 yds, 2 INT 22 att, 143 yds 9 att, 30 yds 3 rec, 49 yd…" at bounding box center [1012, 110] width 474 height 110
type input "15"
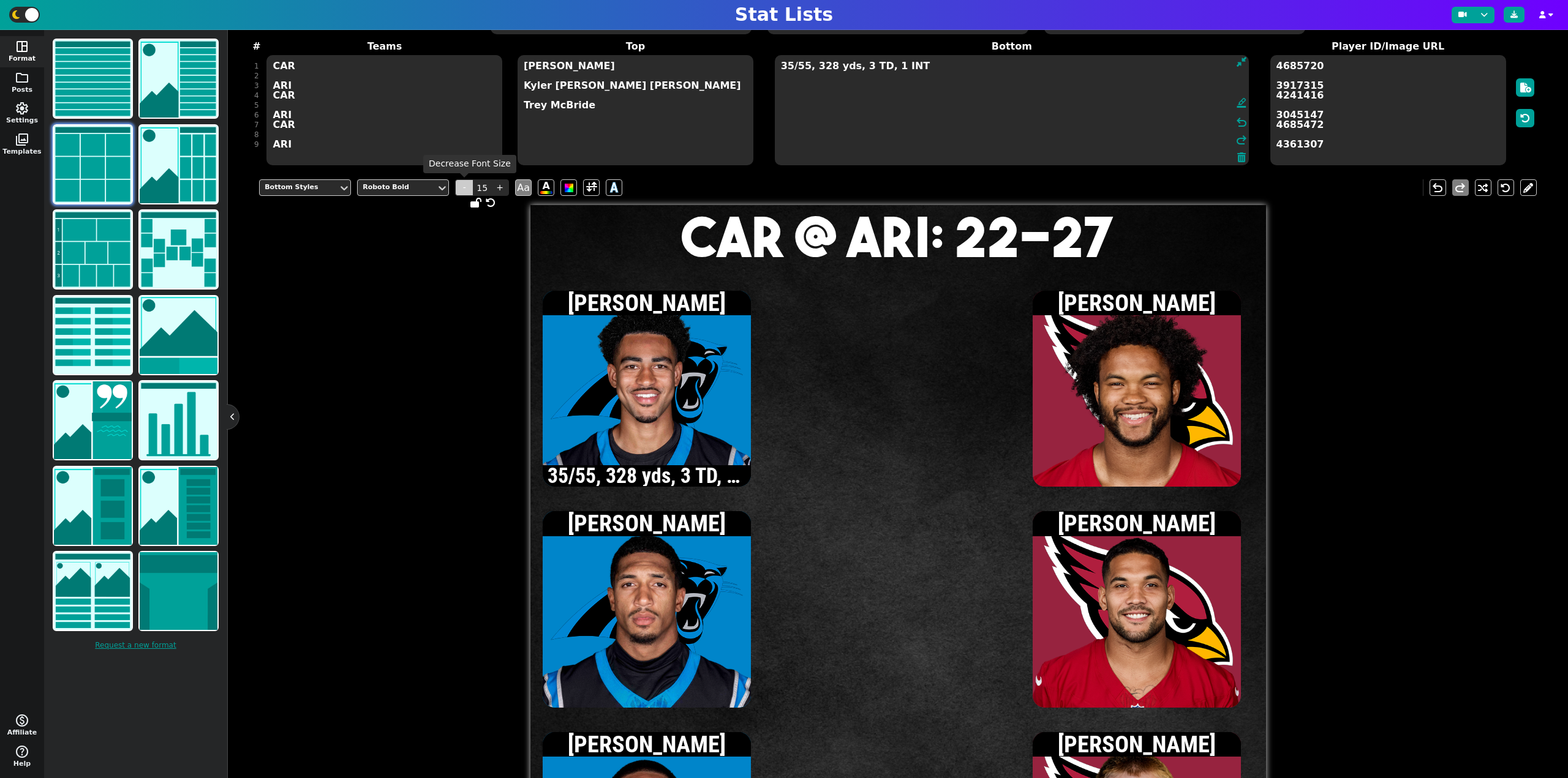
type textarea "35/55, 328 yds, 3 TD, 1 INT"
click at [463, 188] on span "-" at bounding box center [464, 188] width 18 height 17
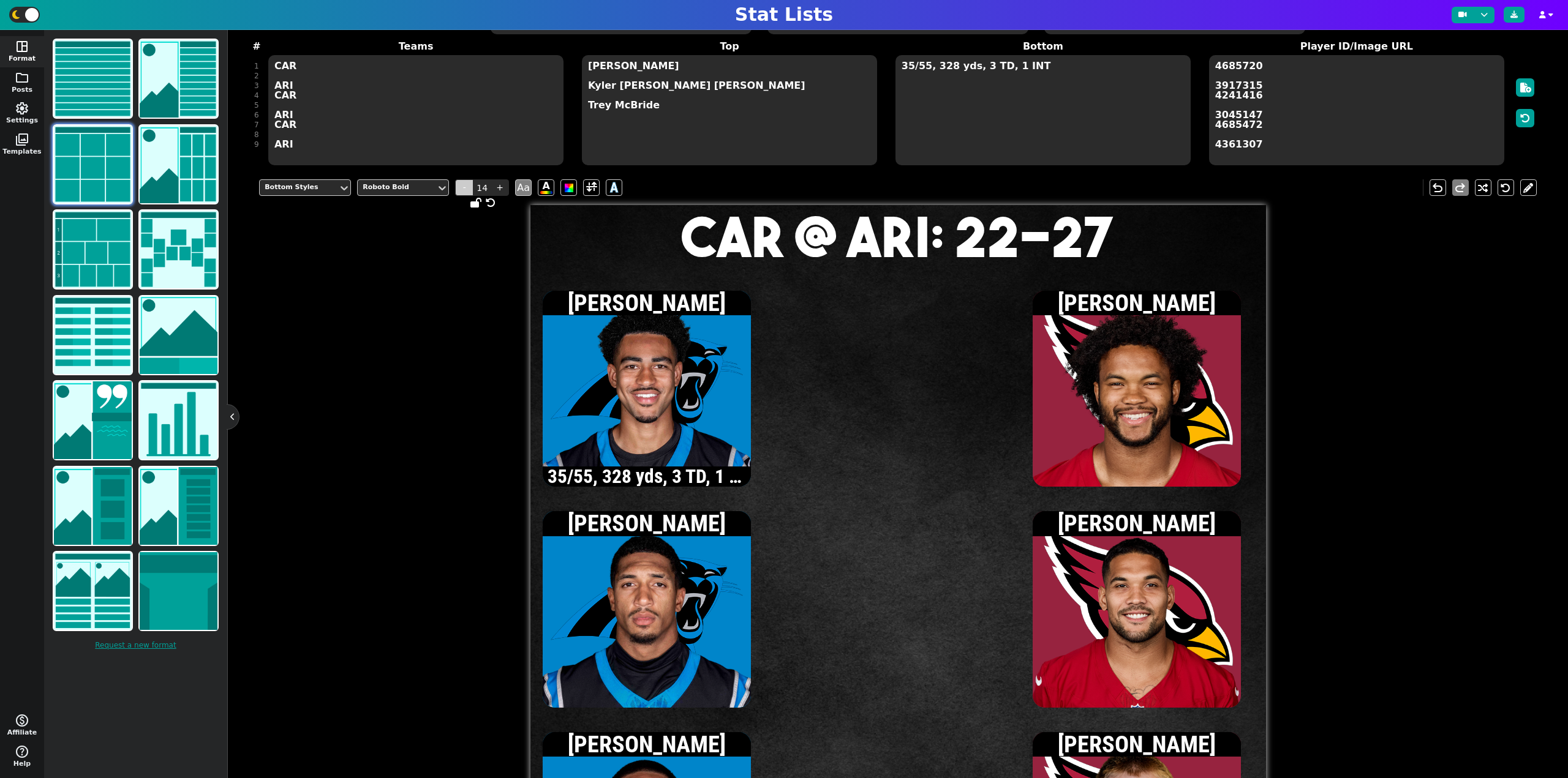
click at [463, 188] on span "-" at bounding box center [464, 188] width 18 height 17
type input "13"
click at [1028, 67] on textarea "35/55, 328 yds, 3 TD, 1 INT" at bounding box center [1042, 110] width 295 height 110
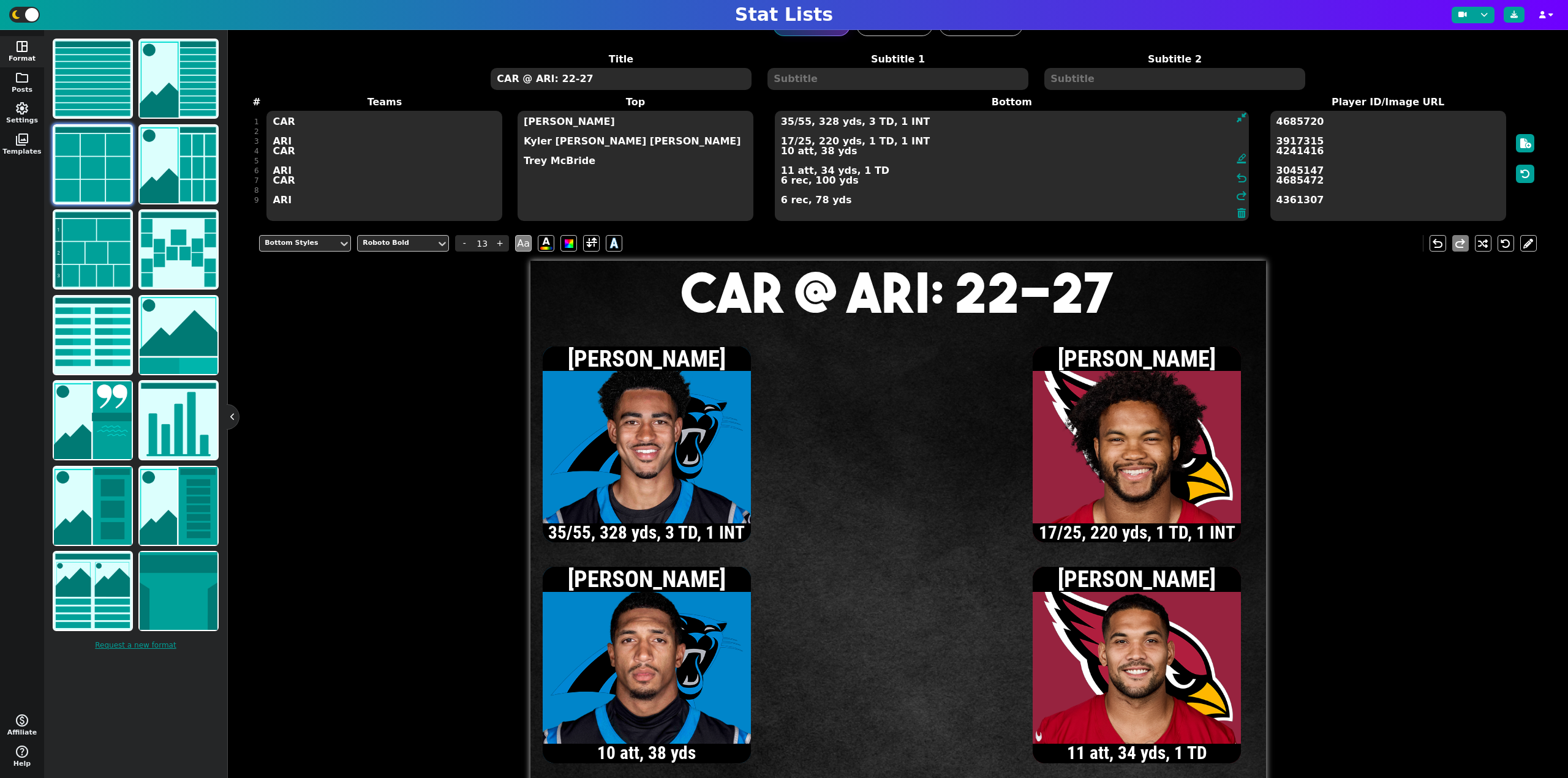
scroll to position [0, 0]
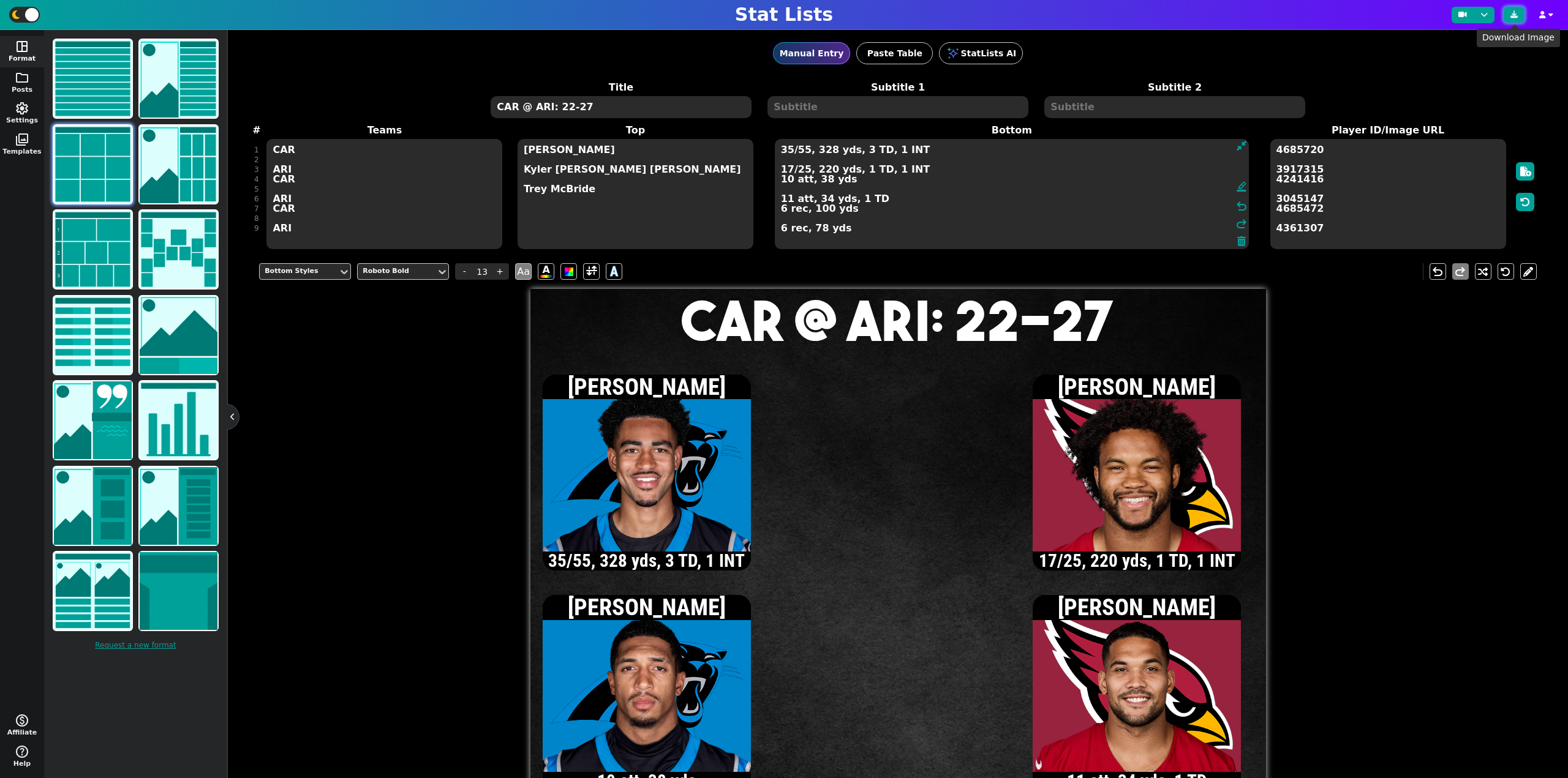
type textarea "35/55, 328 yds, 3 TD, 1 INT 17/25, 220 yds, 1 TD, 1 INT 10 att, 38 yds 11 att, …"
click at [1517, 7] on button at bounding box center [1513, 14] width 21 height 16
